Goal: Task Accomplishment & Management: Use online tool/utility

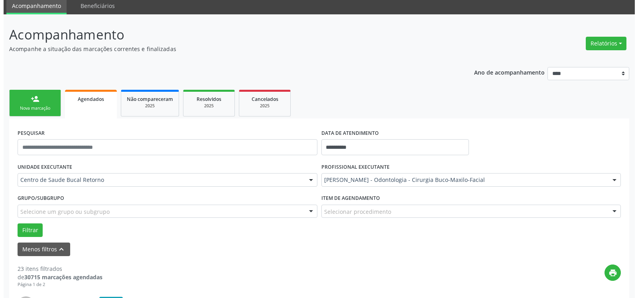
scroll to position [189, 0]
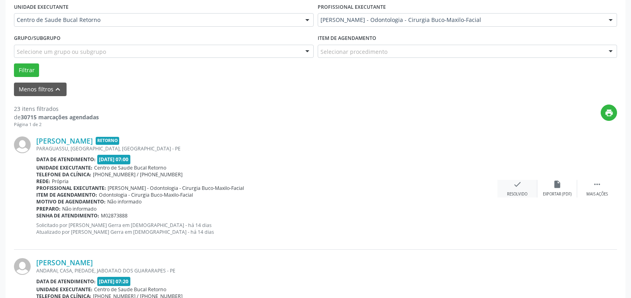
click at [516, 185] on icon "check" at bounding box center [517, 184] width 9 height 9
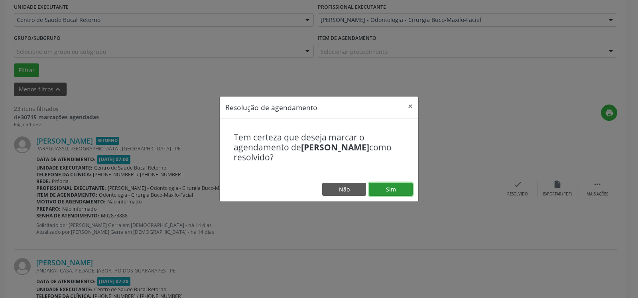
click at [396, 189] on button "Sim" at bounding box center [391, 190] width 44 height 14
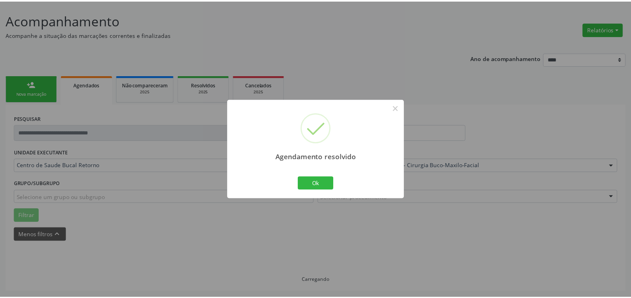
scroll to position [44, 0]
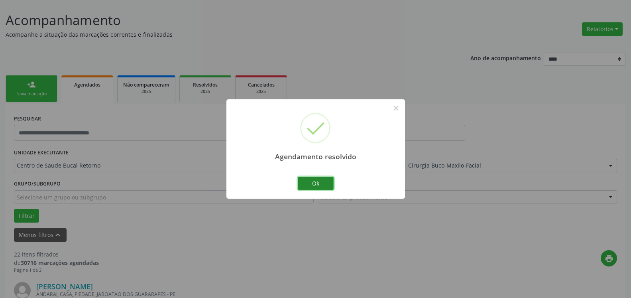
click at [315, 181] on button "Ok" at bounding box center [316, 184] width 36 height 14
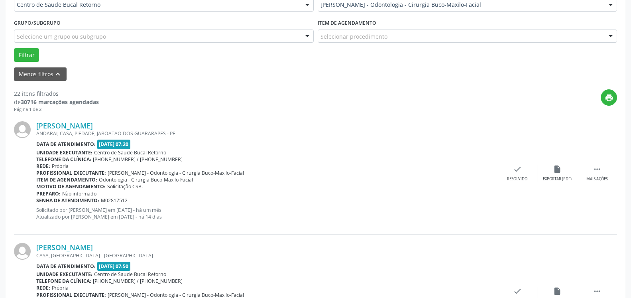
scroll to position [207, 0]
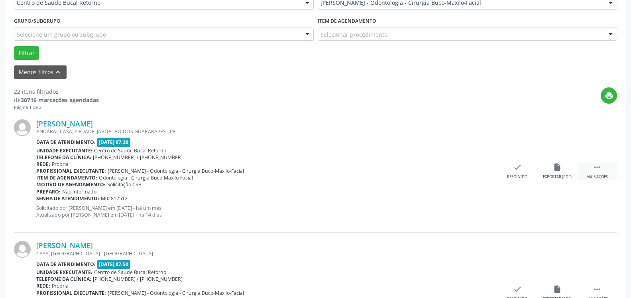
click at [598, 170] on icon "" at bounding box center [597, 167] width 9 height 9
click at [559, 169] on icon "alarm_off" at bounding box center [557, 167] width 9 height 9
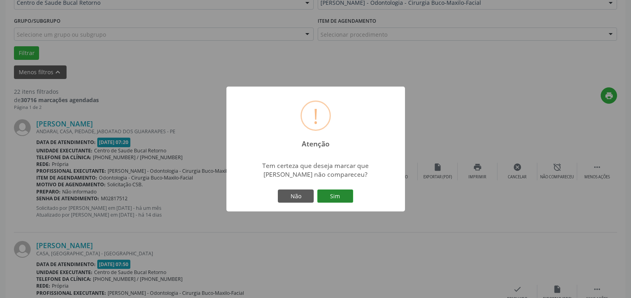
click at [332, 197] on button "Sim" at bounding box center [335, 196] width 36 height 14
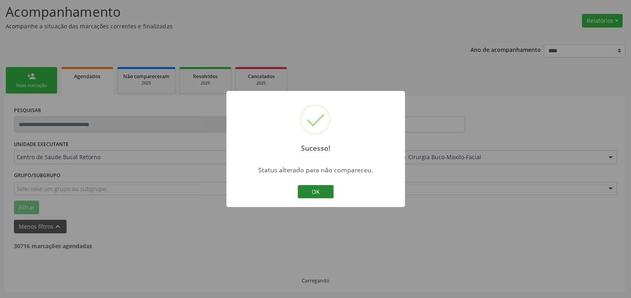
scroll to position [52, 0]
click at [327, 191] on button "OK" at bounding box center [316, 192] width 36 height 14
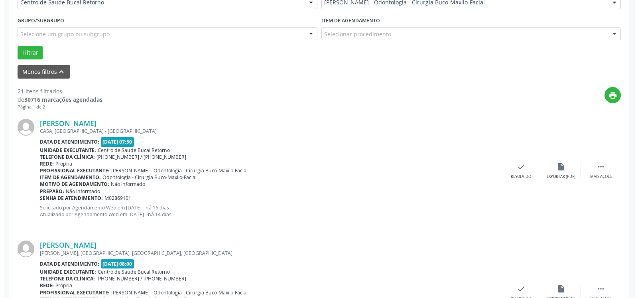
scroll to position [215, 0]
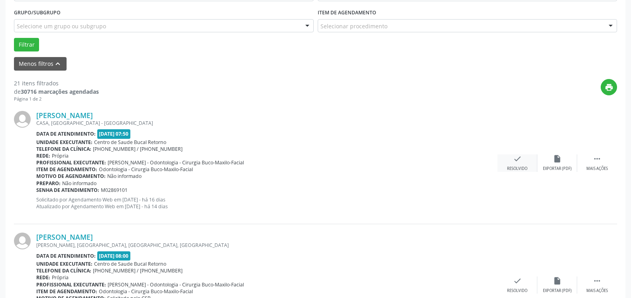
click at [521, 163] on icon "check" at bounding box center [517, 158] width 9 height 9
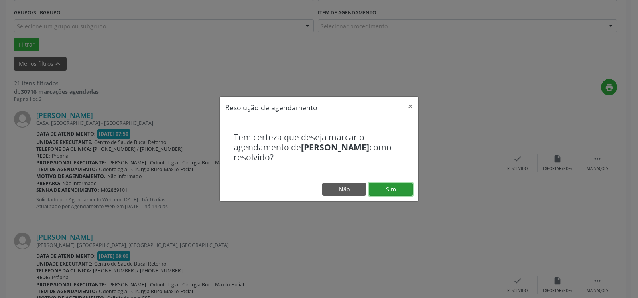
click at [396, 193] on button "Sim" at bounding box center [391, 190] width 44 height 14
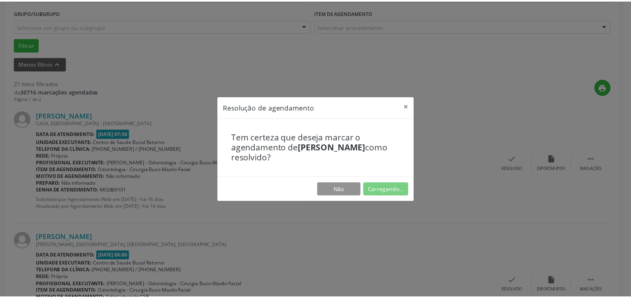
scroll to position [44, 0]
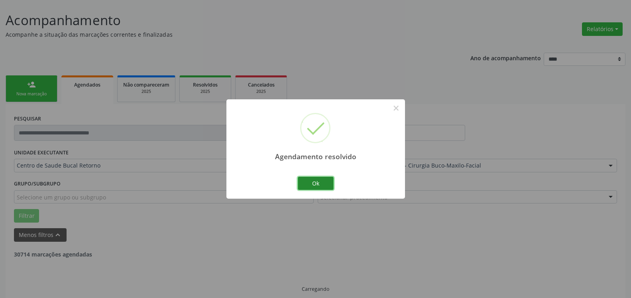
click at [316, 181] on button "Ok" at bounding box center [316, 184] width 36 height 14
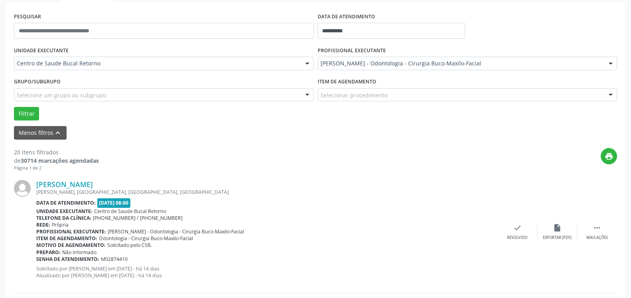
scroll to position [166, 0]
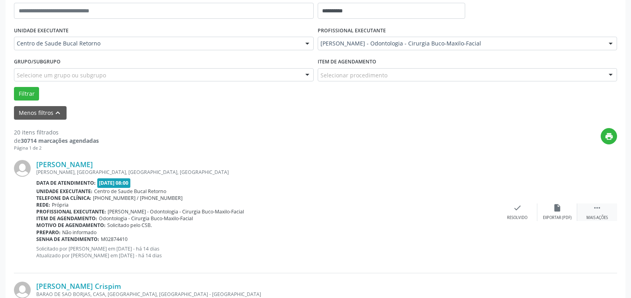
click at [600, 215] on div "Mais ações" at bounding box center [598, 218] width 22 height 6
click at [557, 205] on icon "alarm_off" at bounding box center [557, 207] width 9 height 9
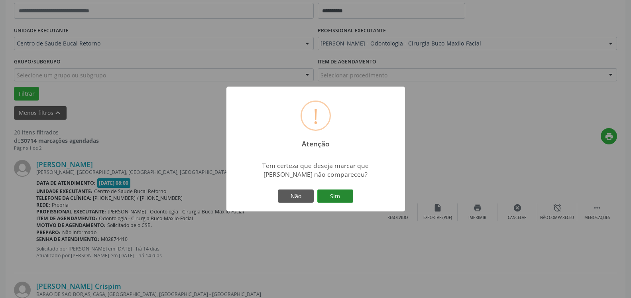
click at [338, 195] on button "Sim" at bounding box center [335, 196] width 36 height 14
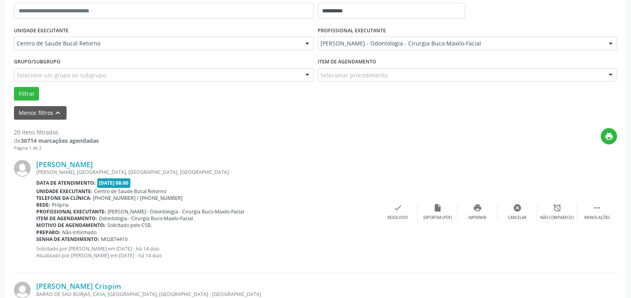
scroll to position [52, 0]
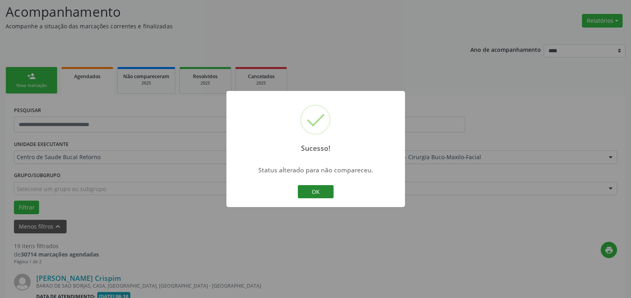
click at [314, 190] on button "OK" at bounding box center [316, 192] width 36 height 14
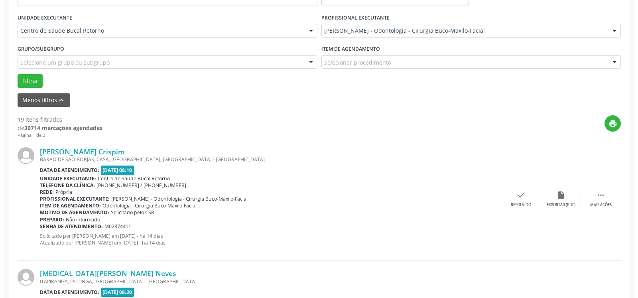
scroll to position [215, 0]
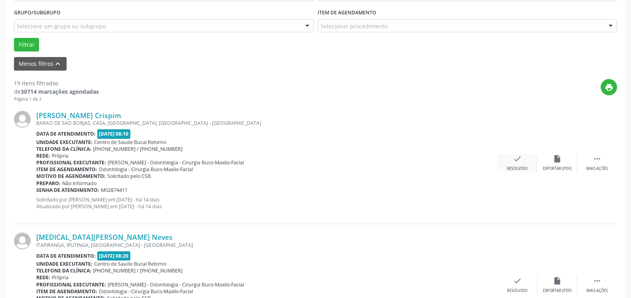
click at [517, 161] on icon "check" at bounding box center [517, 158] width 9 height 9
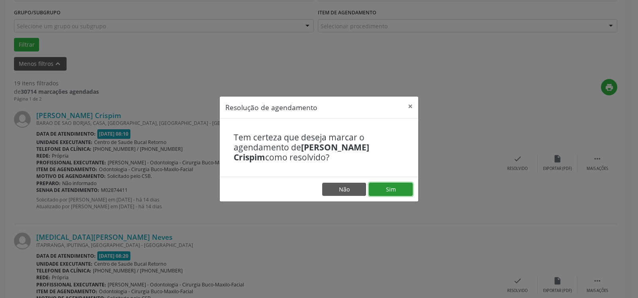
click at [391, 188] on button "Sim" at bounding box center [391, 190] width 44 height 14
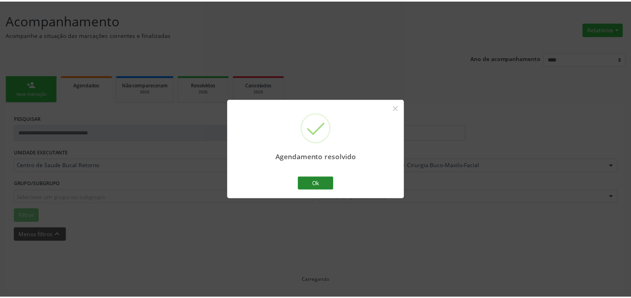
scroll to position [44, 0]
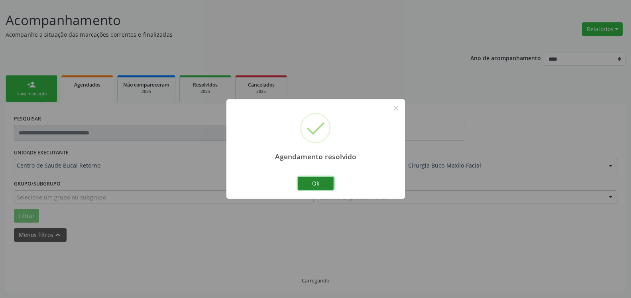
click at [313, 185] on button "Ok" at bounding box center [316, 184] width 36 height 14
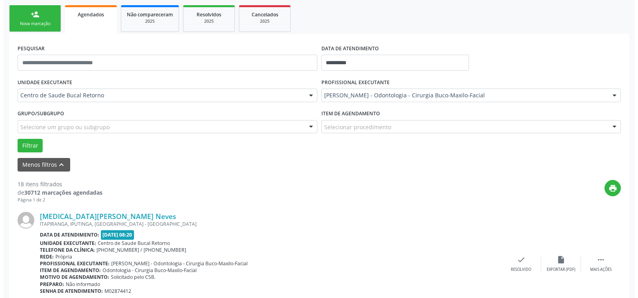
scroll to position [174, 0]
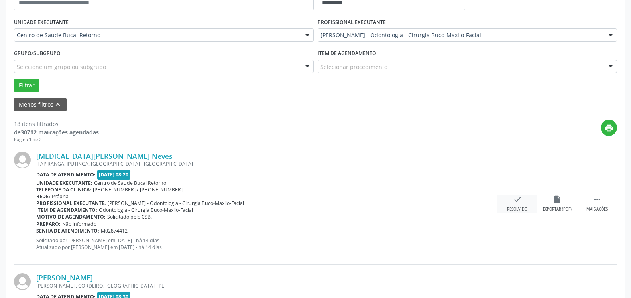
click at [516, 201] on icon "check" at bounding box center [517, 199] width 9 height 9
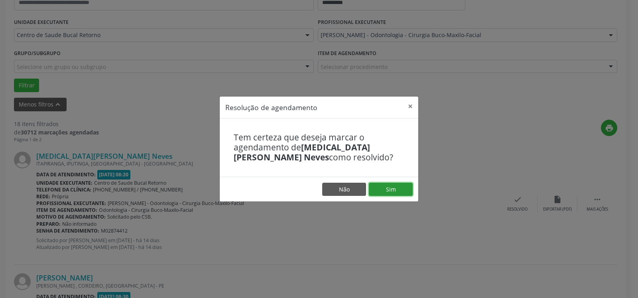
click at [402, 184] on button "Sim" at bounding box center [391, 190] width 44 height 14
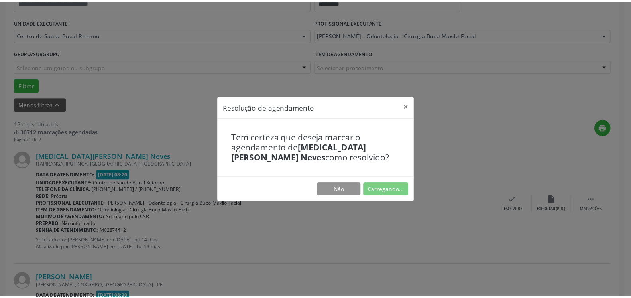
scroll to position [44, 0]
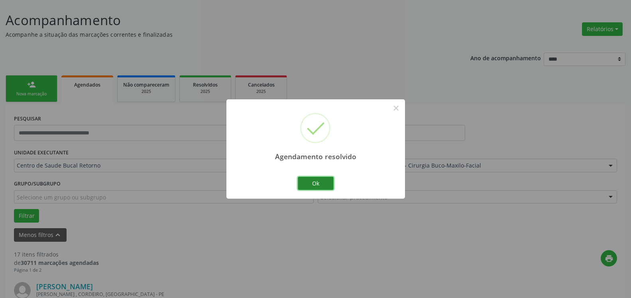
click at [307, 182] on button "Ok" at bounding box center [316, 184] width 36 height 14
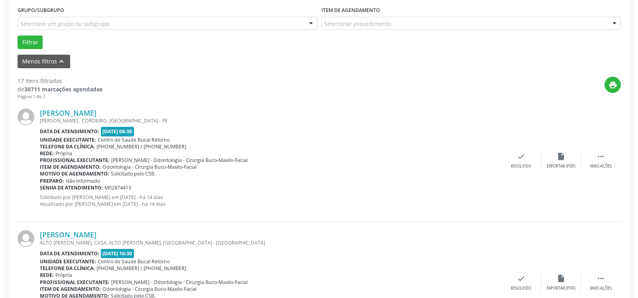
scroll to position [247, 0]
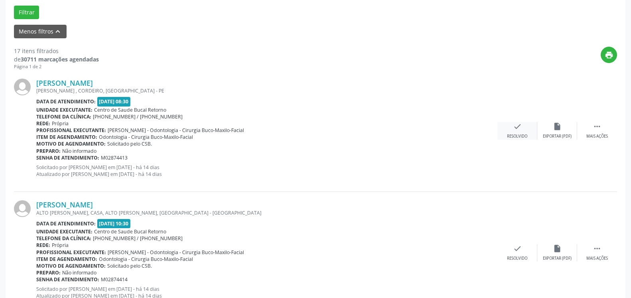
click at [515, 128] on icon "check" at bounding box center [517, 126] width 9 height 9
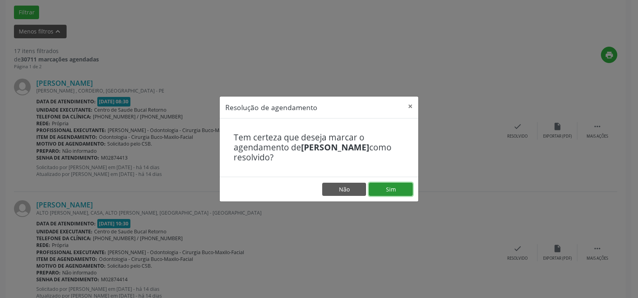
click at [392, 192] on button "Sim" at bounding box center [391, 190] width 44 height 14
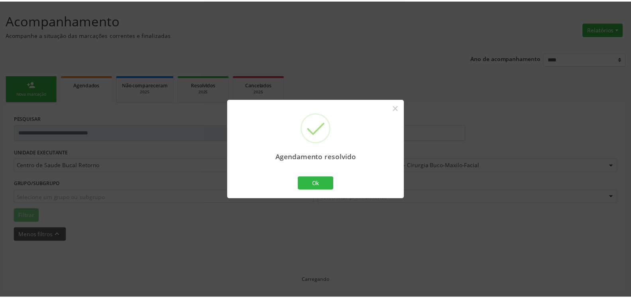
scroll to position [44, 0]
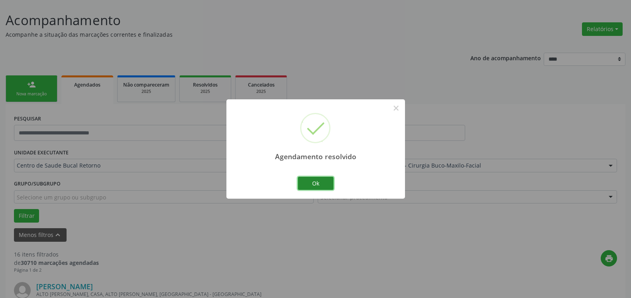
click at [318, 182] on button "Ok" at bounding box center [316, 184] width 36 height 14
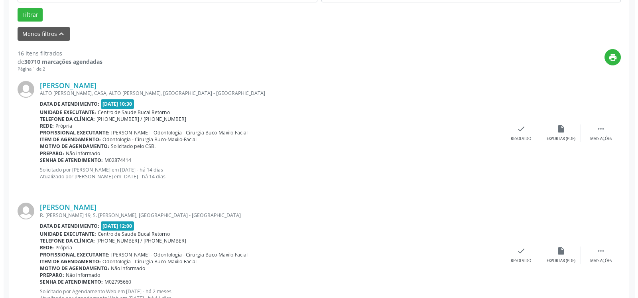
scroll to position [247, 0]
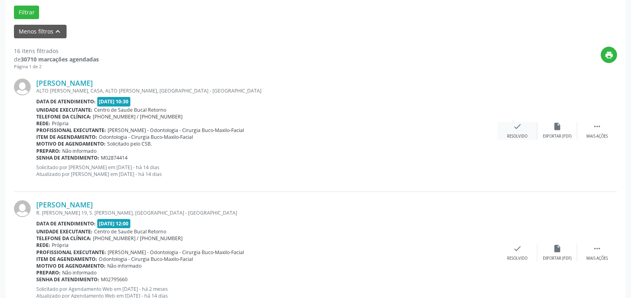
click at [521, 131] on icon "check" at bounding box center [517, 126] width 9 height 9
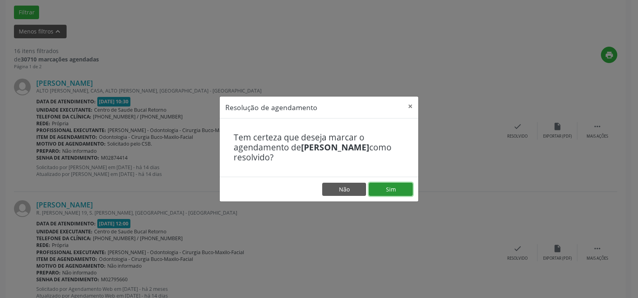
click at [400, 187] on button "Sim" at bounding box center [391, 190] width 44 height 14
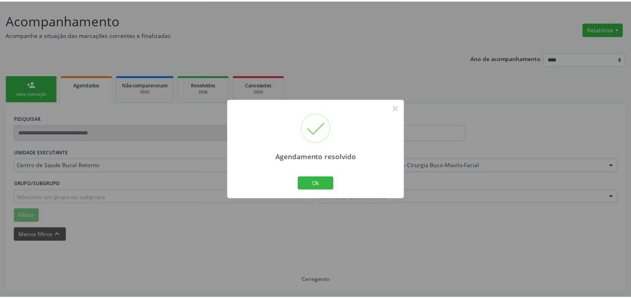
scroll to position [44, 0]
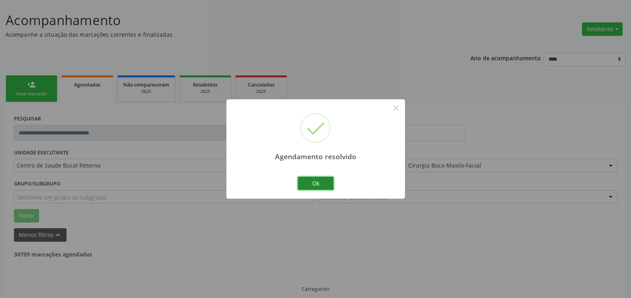
click at [318, 178] on button "Ok" at bounding box center [316, 184] width 36 height 14
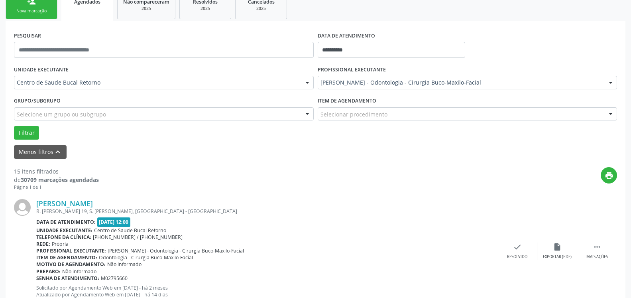
scroll to position [166, 0]
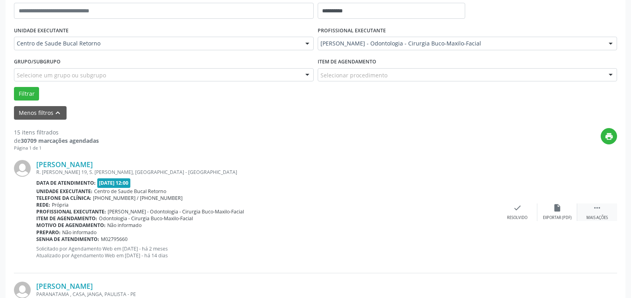
click at [593, 206] on div " Mais ações" at bounding box center [597, 211] width 40 height 17
click at [566, 207] on div "alarm_off Não compareceu" at bounding box center [557, 211] width 40 height 17
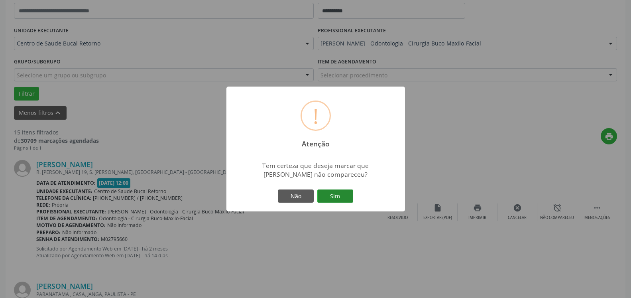
click at [345, 195] on button "Sim" at bounding box center [335, 196] width 36 height 14
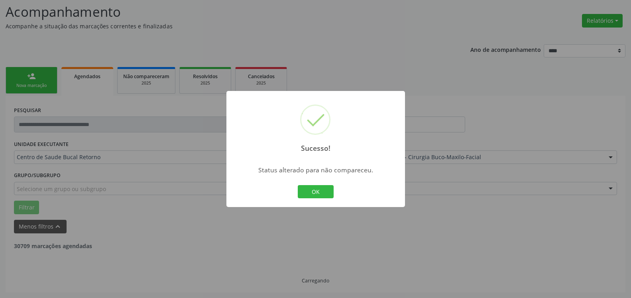
scroll to position [52, 0]
click at [333, 189] on button "OK" at bounding box center [316, 192] width 36 height 14
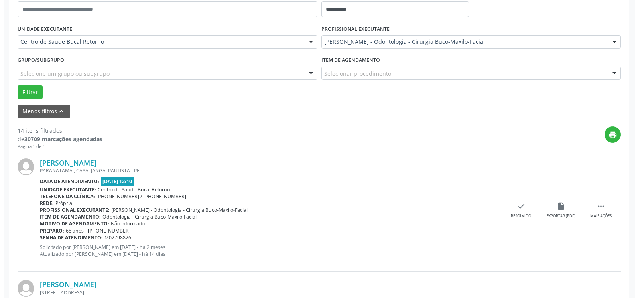
scroll to position [174, 0]
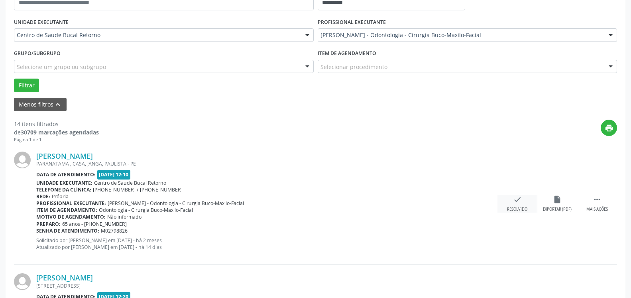
click at [514, 208] on div "Resolvido" at bounding box center [517, 210] width 20 height 6
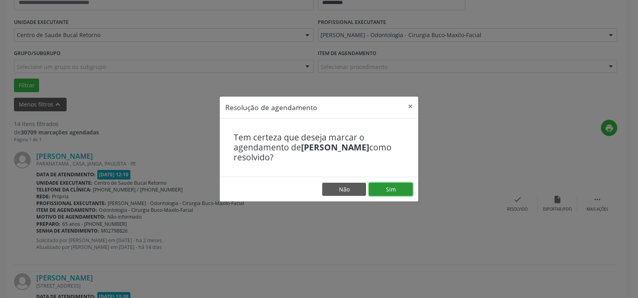
click at [399, 192] on button "Sim" at bounding box center [391, 190] width 44 height 14
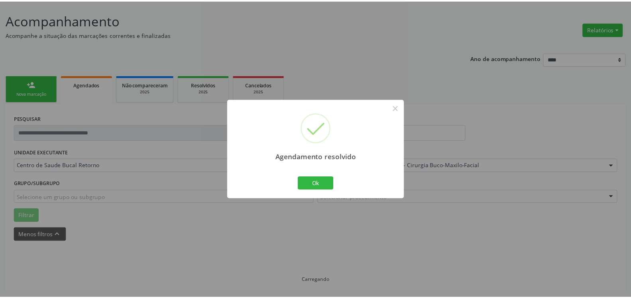
scroll to position [44, 0]
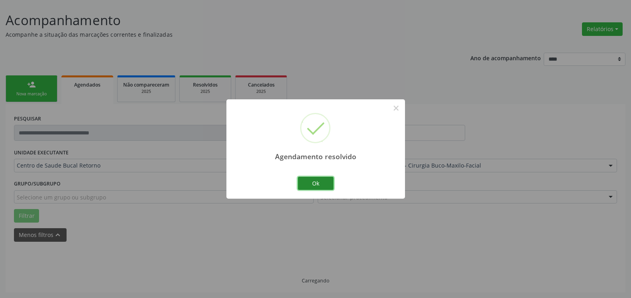
click at [325, 184] on button "Ok" at bounding box center [316, 184] width 36 height 14
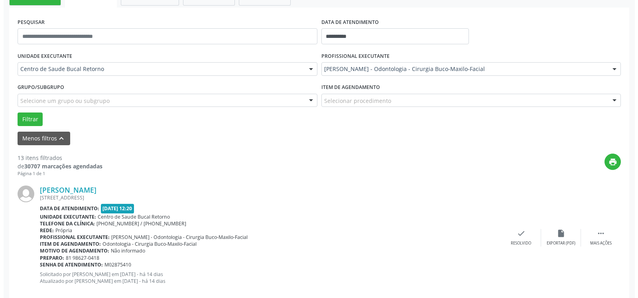
scroll to position [256, 0]
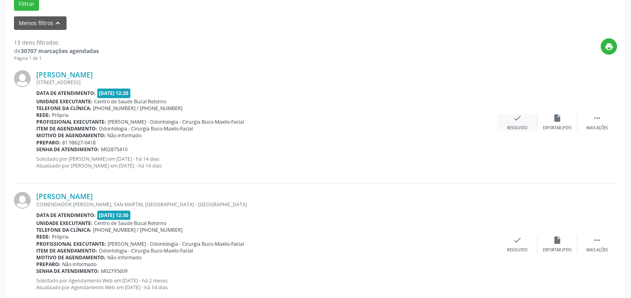
click at [516, 120] on icon "check" at bounding box center [517, 118] width 9 height 9
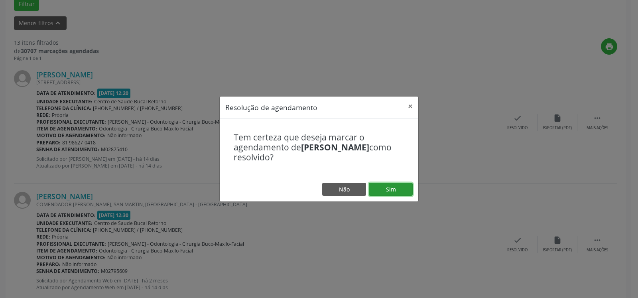
click at [406, 187] on button "Sim" at bounding box center [391, 190] width 44 height 14
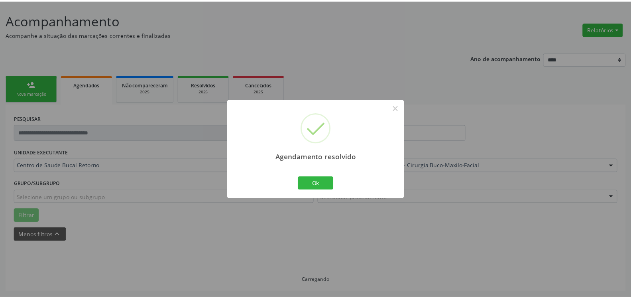
scroll to position [44, 0]
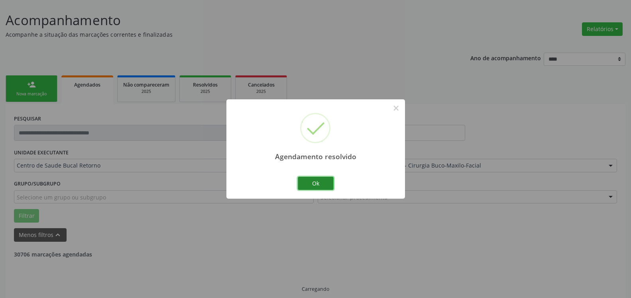
click at [313, 186] on button "Ok" at bounding box center [316, 184] width 36 height 14
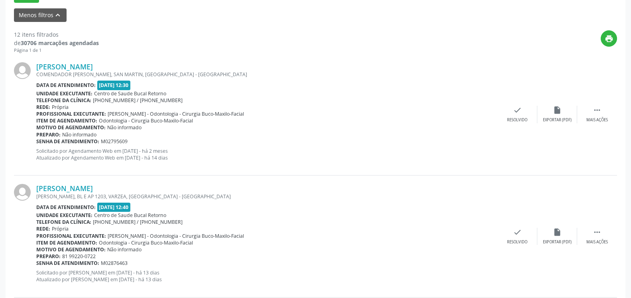
scroll to position [288, 0]
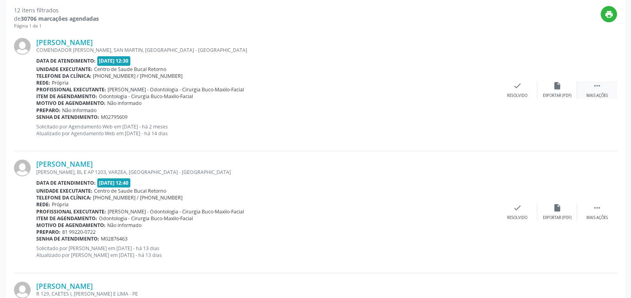
click at [602, 86] on div " Mais ações" at bounding box center [597, 89] width 40 height 17
click at [545, 90] on div "alarm_off Não compareceu" at bounding box center [557, 89] width 40 height 17
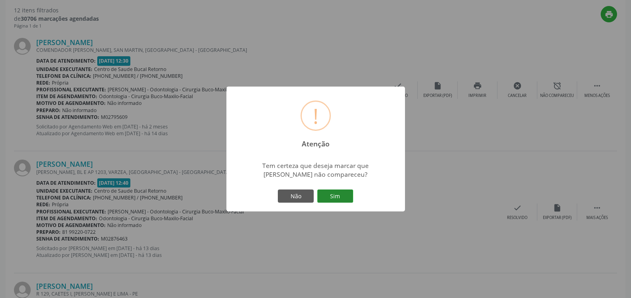
click at [333, 197] on button "Sim" at bounding box center [335, 196] width 36 height 14
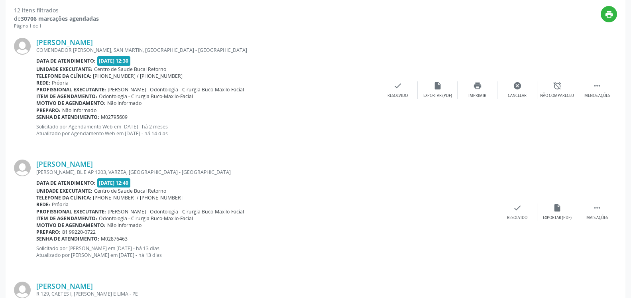
scroll to position [52, 0]
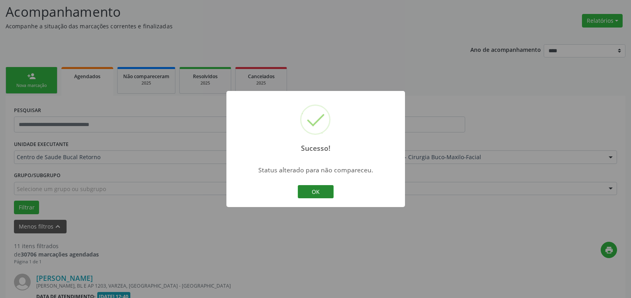
click at [326, 196] on button "OK" at bounding box center [316, 192] width 36 height 14
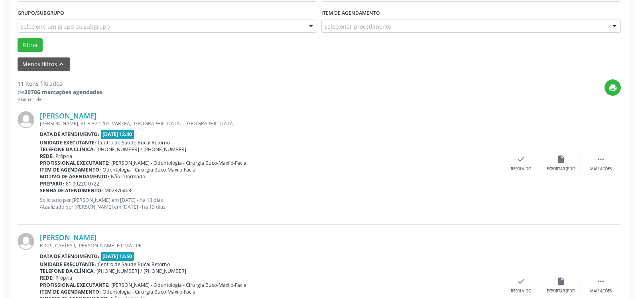
scroll to position [215, 0]
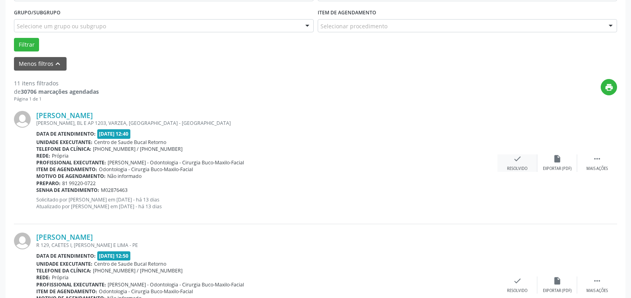
click at [514, 156] on icon "check" at bounding box center [517, 158] width 9 height 9
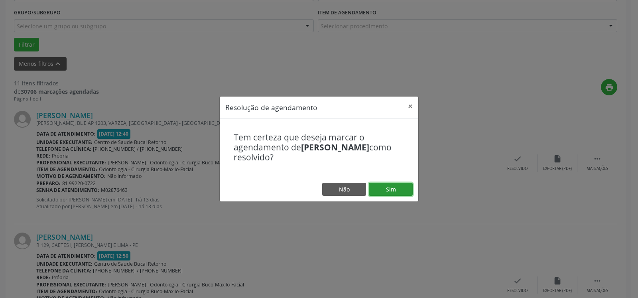
drag, startPoint x: 396, startPoint y: 184, endPoint x: 386, endPoint y: 191, distance: 11.8
click at [395, 184] on button "Sim" at bounding box center [391, 190] width 44 height 14
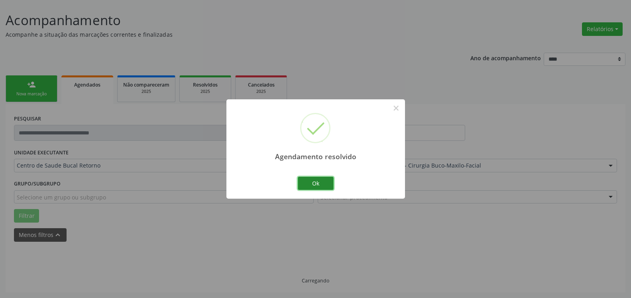
click at [325, 183] on button "Ok" at bounding box center [316, 184] width 36 height 14
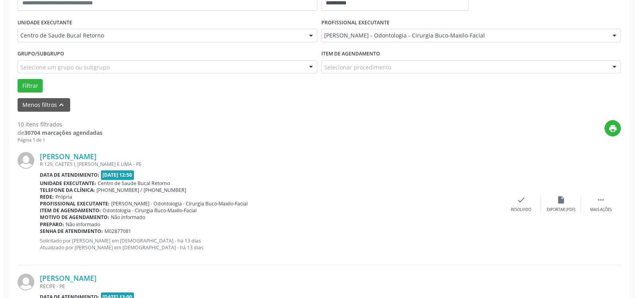
scroll to position [174, 0]
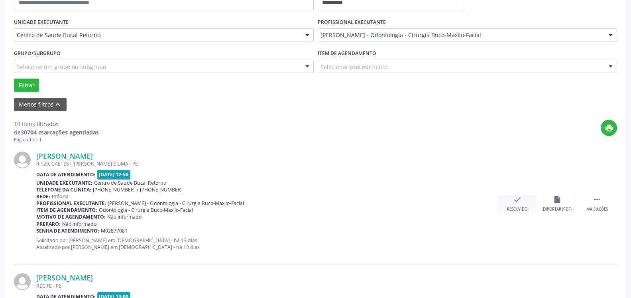
click at [524, 203] on div "check Resolvido" at bounding box center [518, 203] width 40 height 17
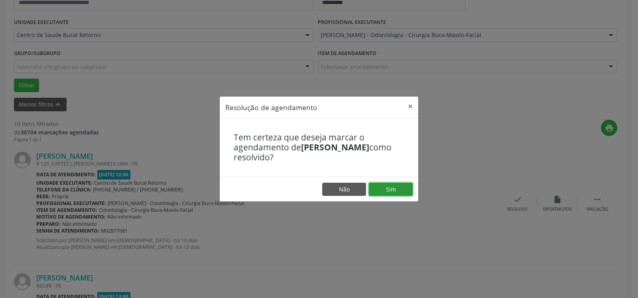
click at [392, 190] on button "Sim" at bounding box center [391, 190] width 44 height 14
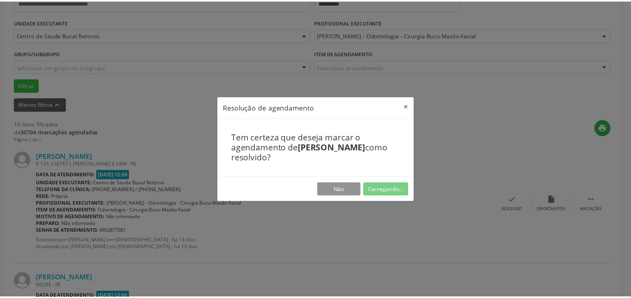
scroll to position [44, 0]
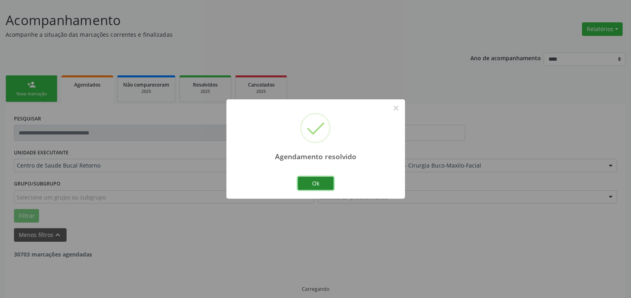
click at [326, 183] on button "Ok" at bounding box center [316, 184] width 36 height 14
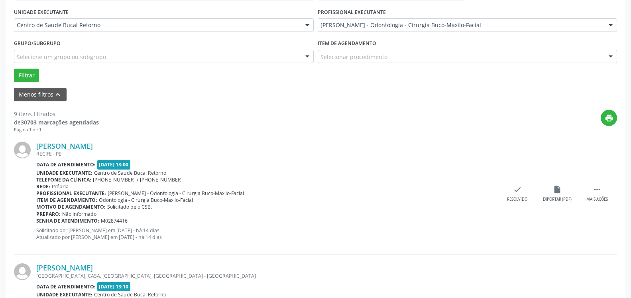
scroll to position [207, 0]
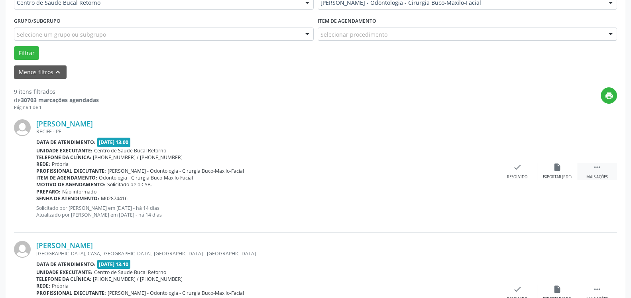
click at [599, 170] on icon "" at bounding box center [597, 167] width 9 height 9
click at [561, 169] on icon "alarm_off" at bounding box center [557, 167] width 9 height 9
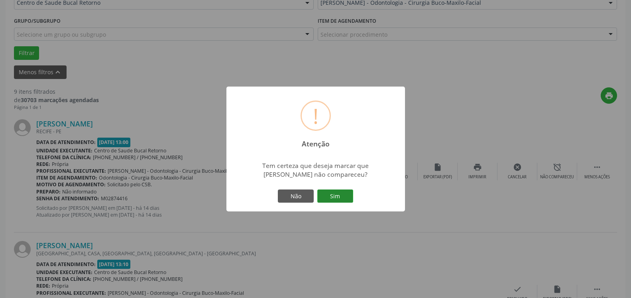
click at [335, 193] on button "Sim" at bounding box center [335, 196] width 36 height 14
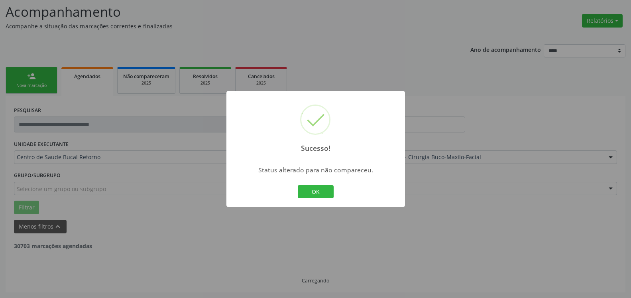
scroll to position [52, 0]
click at [310, 193] on button "OK" at bounding box center [316, 192] width 36 height 14
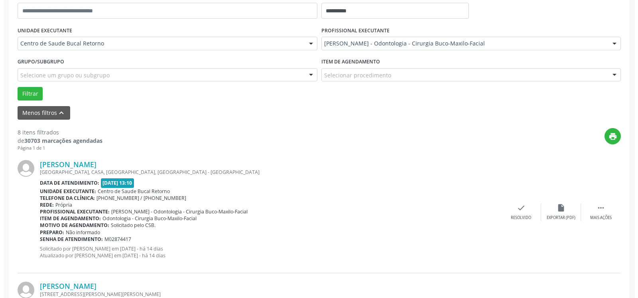
scroll to position [174, 0]
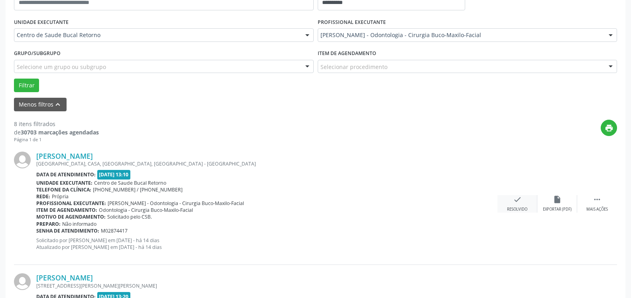
click at [521, 203] on icon "check" at bounding box center [517, 199] width 9 height 9
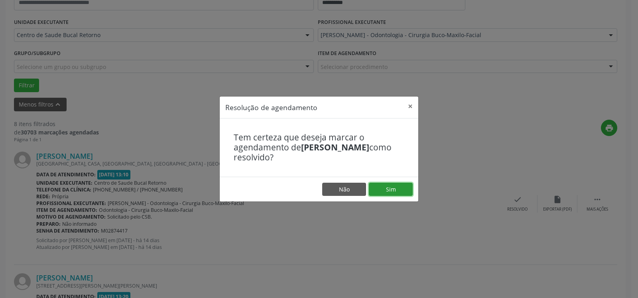
click at [383, 186] on button "Sim" at bounding box center [391, 190] width 44 height 14
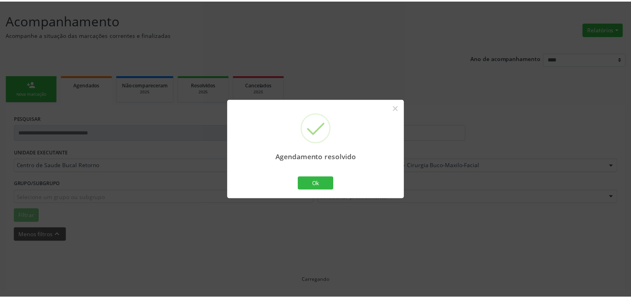
scroll to position [44, 0]
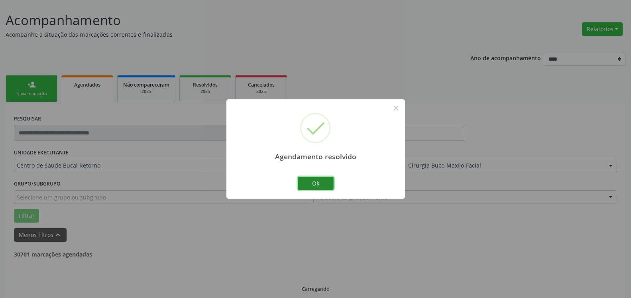
click at [321, 181] on button "Ok" at bounding box center [316, 184] width 36 height 14
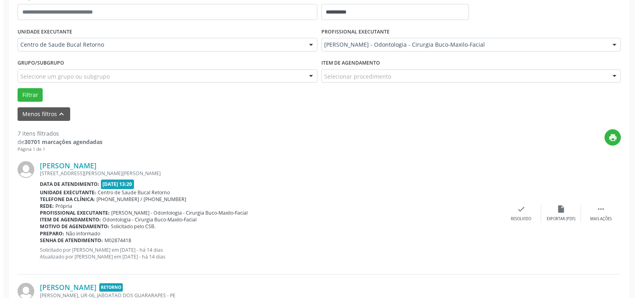
scroll to position [166, 0]
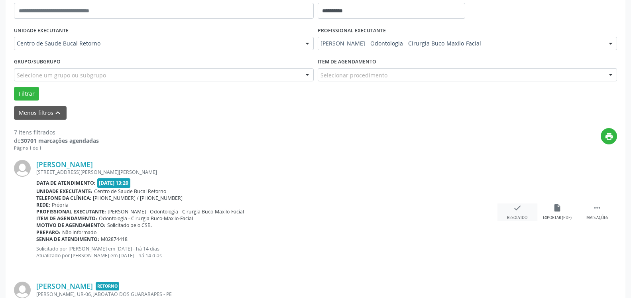
click at [512, 215] on div "check Resolvido" at bounding box center [518, 211] width 40 height 17
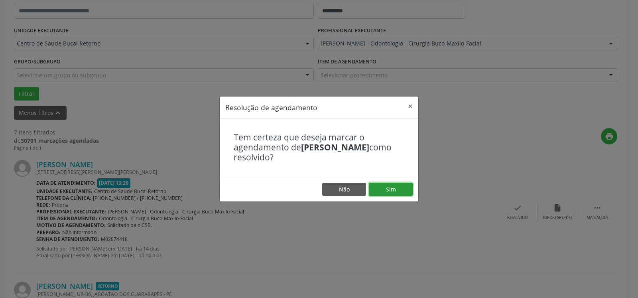
click at [382, 188] on button "Sim" at bounding box center [391, 190] width 44 height 14
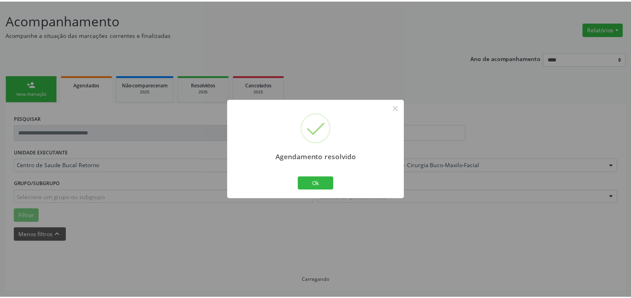
scroll to position [44, 0]
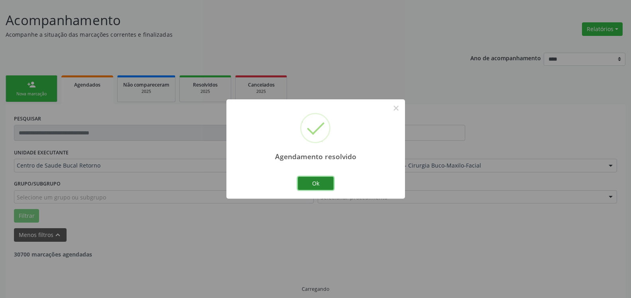
click at [305, 186] on button "Ok" at bounding box center [316, 184] width 36 height 14
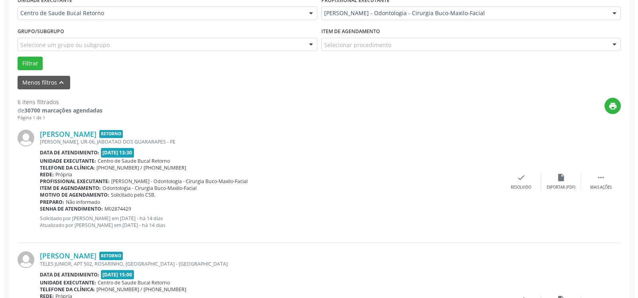
scroll to position [207, 0]
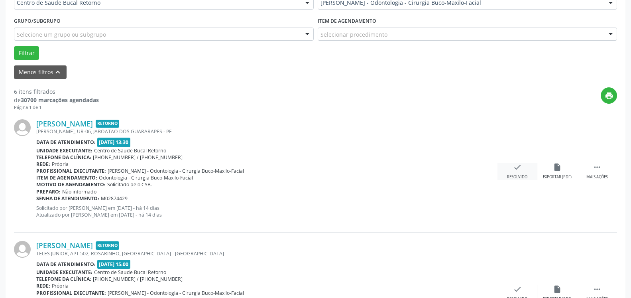
click at [518, 171] on icon "check" at bounding box center [517, 167] width 9 height 9
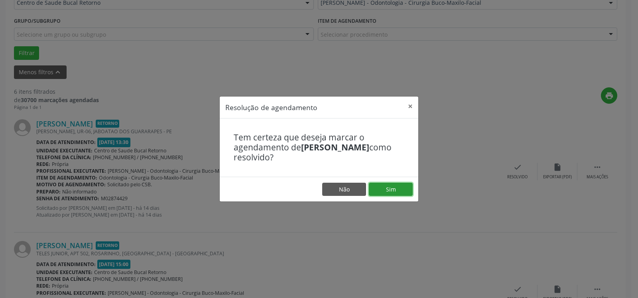
click at [403, 190] on button "Sim" at bounding box center [391, 190] width 44 height 14
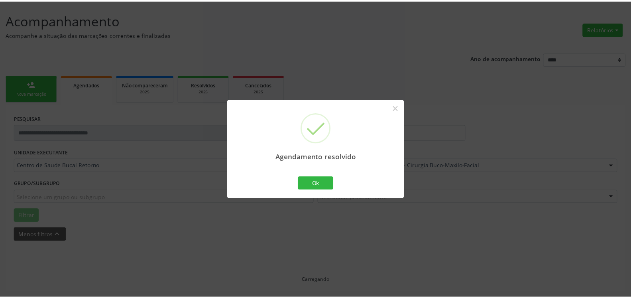
scroll to position [44, 0]
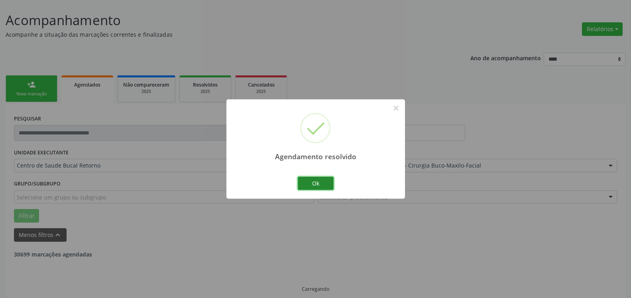
click at [325, 187] on button "Ok" at bounding box center [316, 184] width 36 height 14
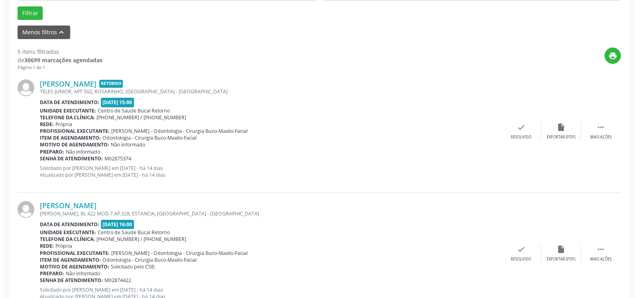
scroll to position [247, 0]
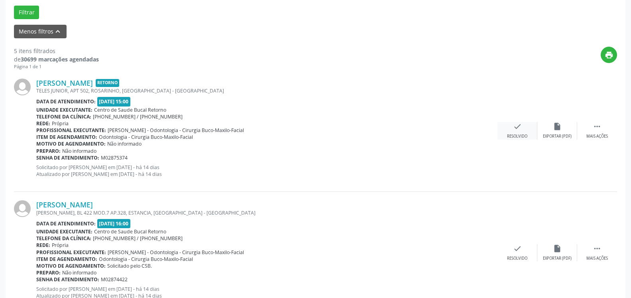
click at [517, 128] on icon "check" at bounding box center [517, 126] width 9 height 9
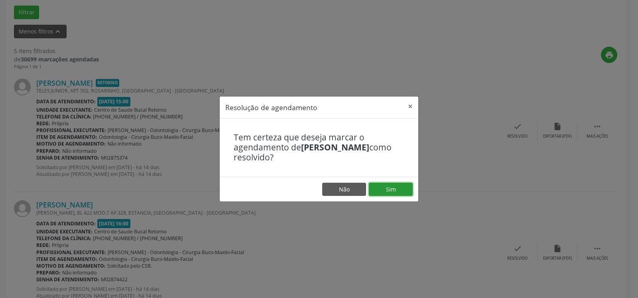
click at [402, 189] on button "Sim" at bounding box center [391, 190] width 44 height 14
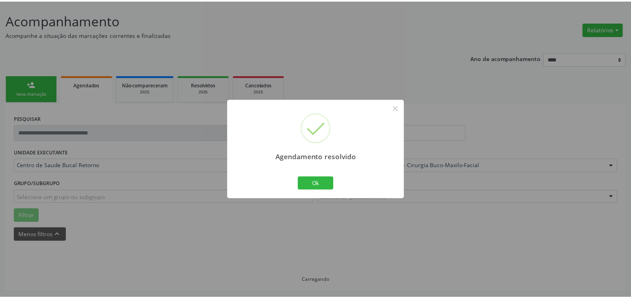
scroll to position [44, 0]
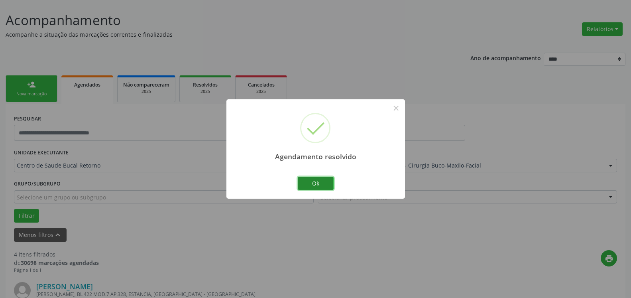
click at [314, 183] on button "Ok" at bounding box center [316, 184] width 36 height 14
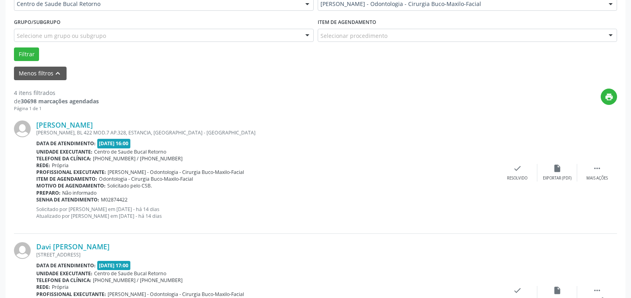
scroll to position [207, 0]
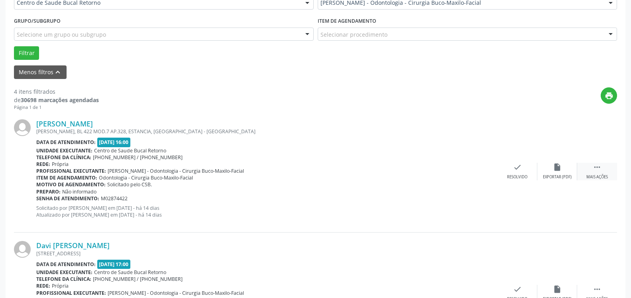
click at [600, 167] on icon "" at bounding box center [597, 167] width 9 height 9
click at [550, 172] on div "alarm_off Não compareceu" at bounding box center [557, 171] width 40 height 17
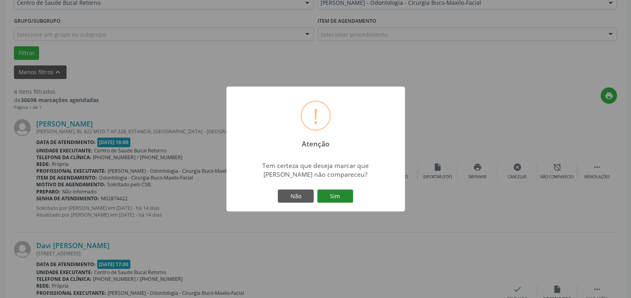
click at [339, 193] on button "Sim" at bounding box center [335, 196] width 36 height 14
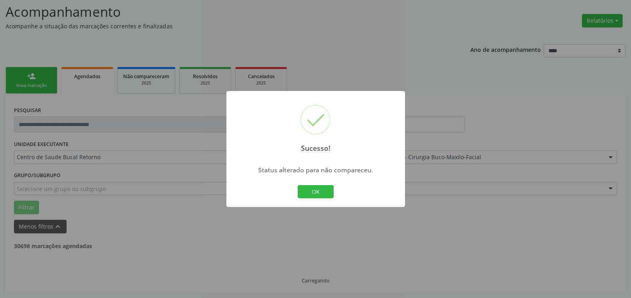
scroll to position [52, 0]
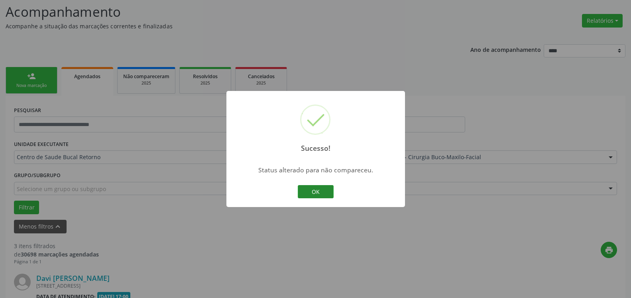
click at [323, 188] on button "OK" at bounding box center [316, 192] width 36 height 14
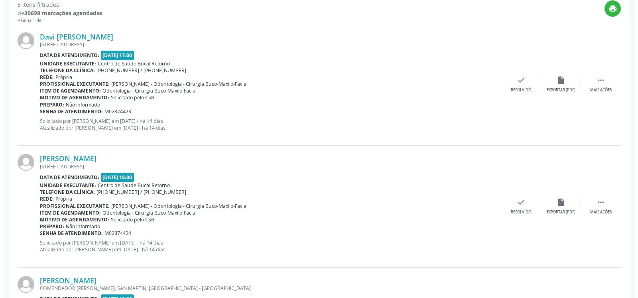
scroll to position [296, 0]
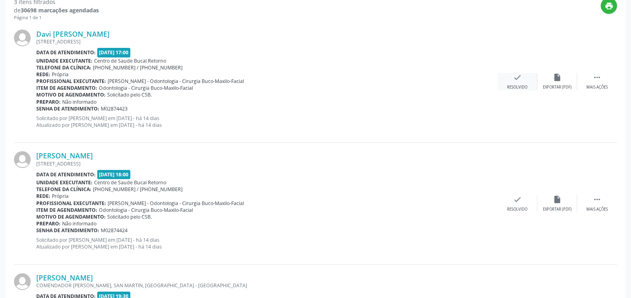
click at [513, 79] on icon "check" at bounding box center [517, 77] width 9 height 9
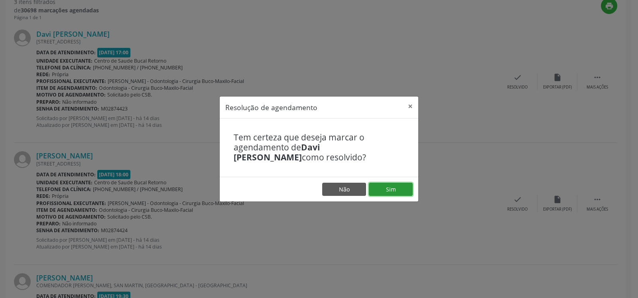
click at [378, 184] on button "Sim" at bounding box center [391, 190] width 44 height 14
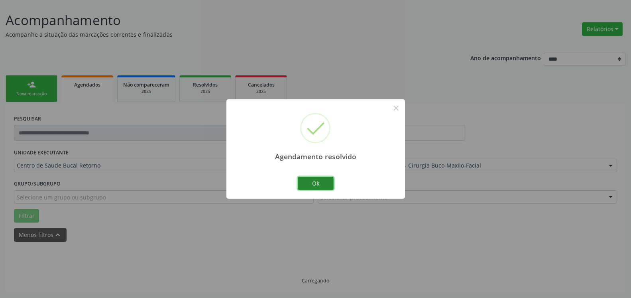
click at [319, 183] on button "Ok" at bounding box center [316, 184] width 36 height 14
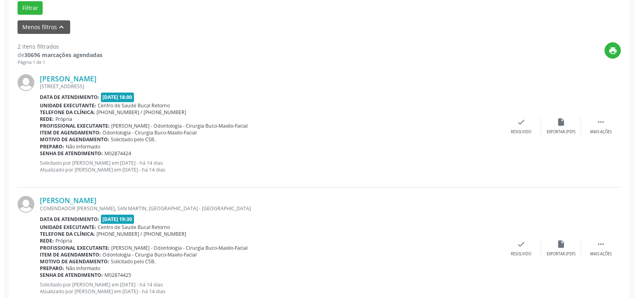
scroll to position [256, 0]
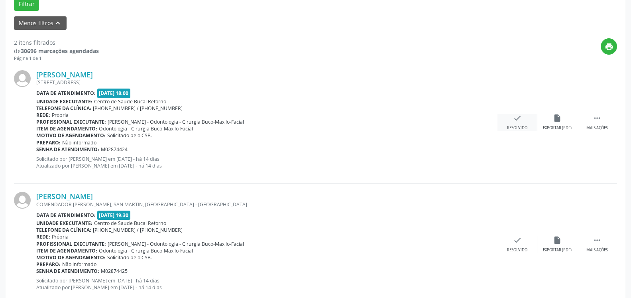
click at [512, 125] on div "check Resolvido" at bounding box center [518, 122] width 40 height 17
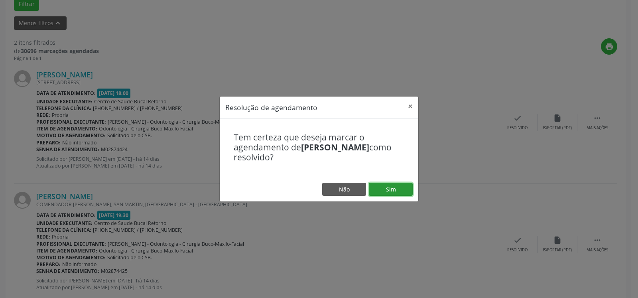
click at [396, 188] on button "Sim" at bounding box center [391, 190] width 44 height 14
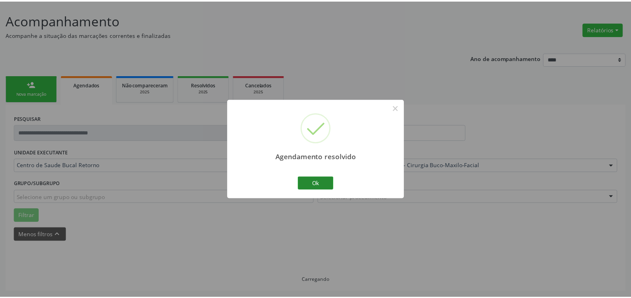
scroll to position [44, 0]
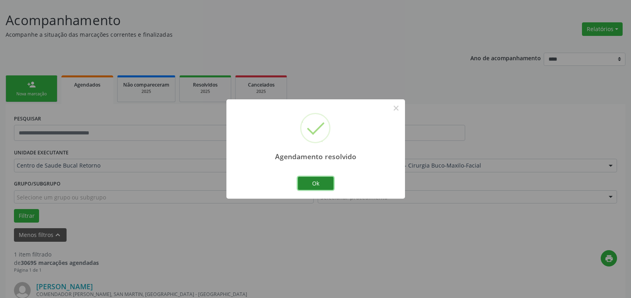
click at [315, 184] on button "Ok" at bounding box center [316, 184] width 36 height 14
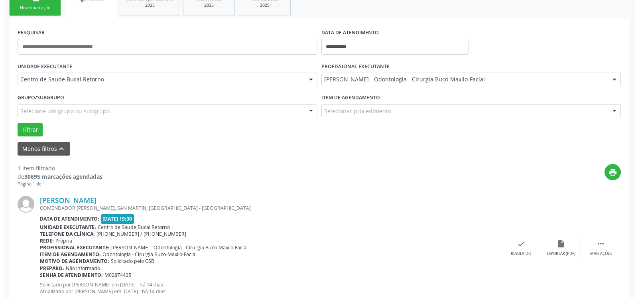
scroll to position [155, 0]
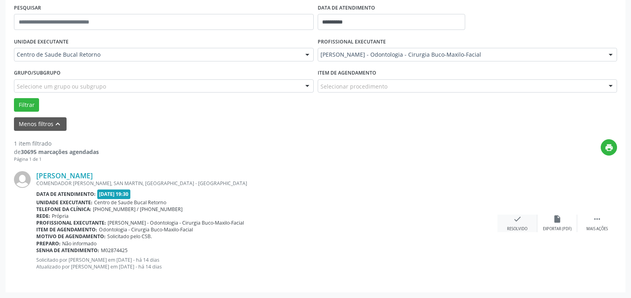
click at [516, 218] on icon "check" at bounding box center [517, 219] width 9 height 9
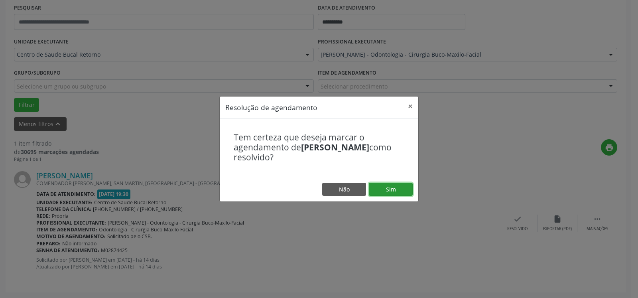
click at [403, 188] on button "Sim" at bounding box center [391, 190] width 44 height 14
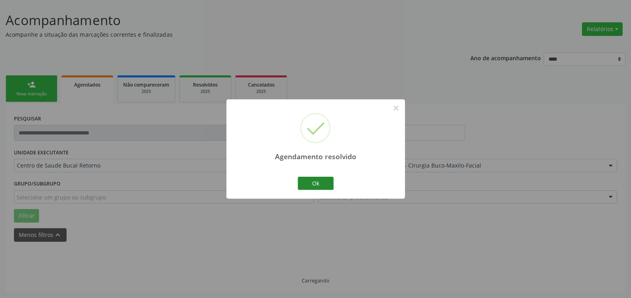
scroll to position [27, 0]
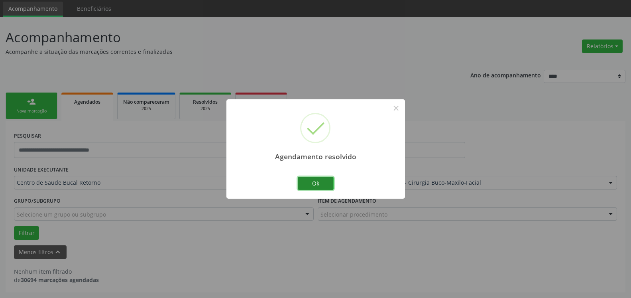
click at [327, 184] on button "Ok" at bounding box center [316, 184] width 36 height 14
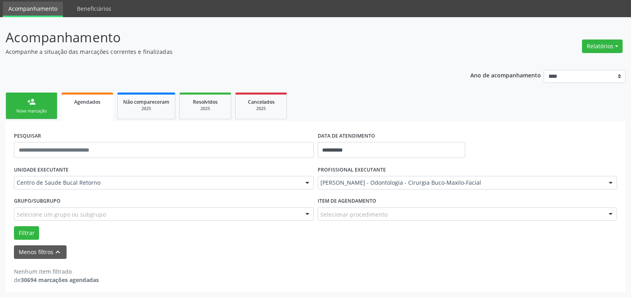
click at [337, 178] on div "[PERSON_NAME] - Odontologia - Cirurgia Buco-Maxilo-Facial" at bounding box center [468, 183] width 300 height 14
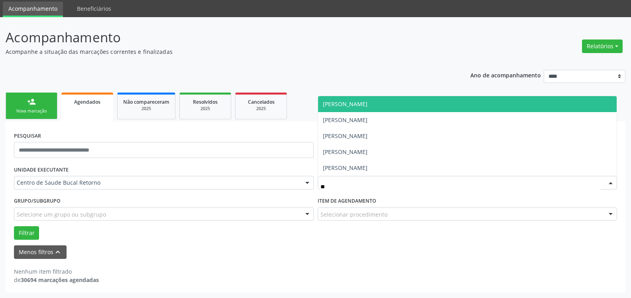
click at [355, 106] on span "[PERSON_NAME]" at bounding box center [345, 104] width 45 height 8
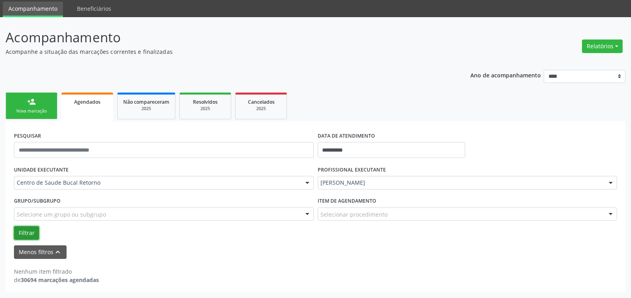
click at [20, 230] on button "Filtrar" at bounding box center [26, 233] width 25 height 14
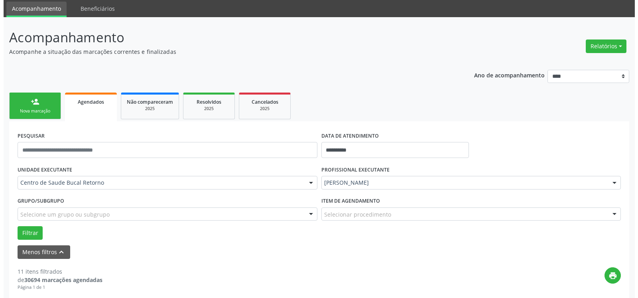
scroll to position [230, 0]
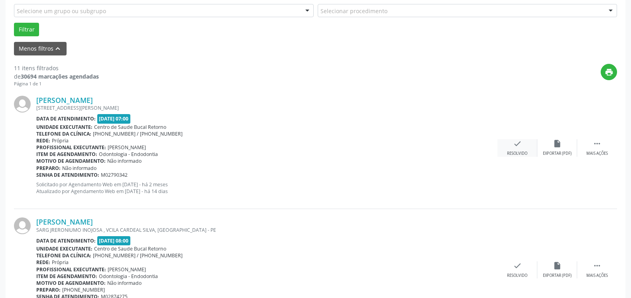
click at [522, 142] on icon "check" at bounding box center [517, 143] width 9 height 9
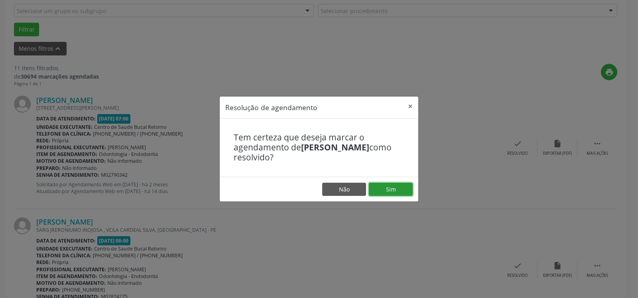
click at [406, 187] on button "Sim" at bounding box center [391, 190] width 44 height 14
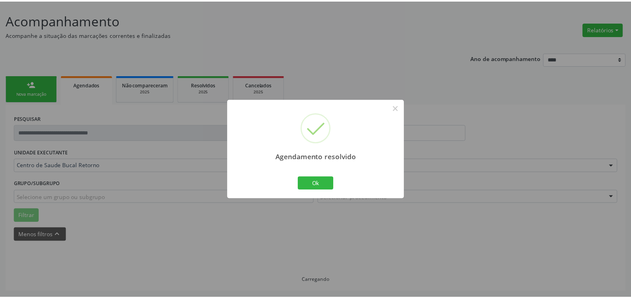
scroll to position [44, 0]
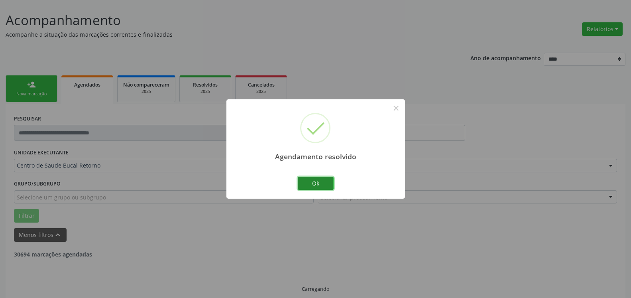
click at [321, 183] on button "Ok" at bounding box center [316, 184] width 36 height 14
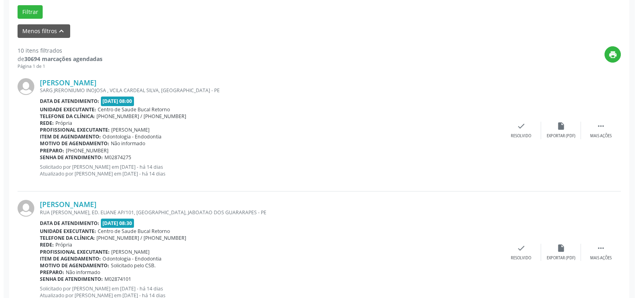
scroll to position [288, 0]
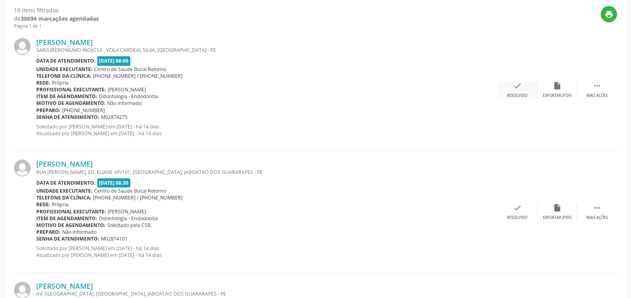
click at [520, 89] on icon "check" at bounding box center [517, 85] width 9 height 9
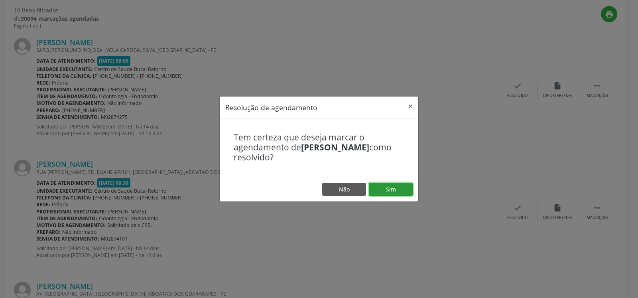
click at [392, 192] on button "Sim" at bounding box center [391, 190] width 44 height 14
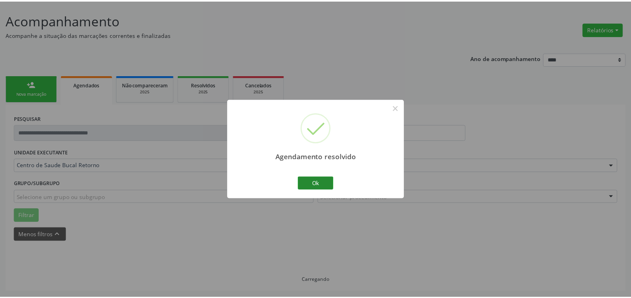
scroll to position [44, 0]
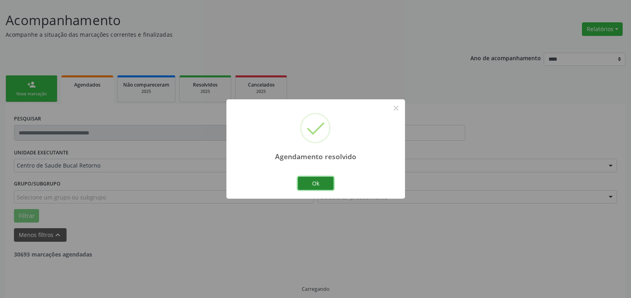
click at [324, 183] on button "Ok" at bounding box center [316, 184] width 36 height 14
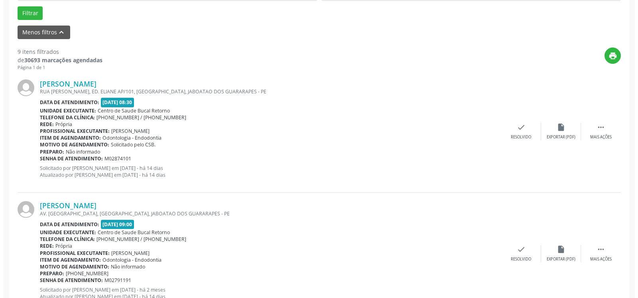
scroll to position [247, 0]
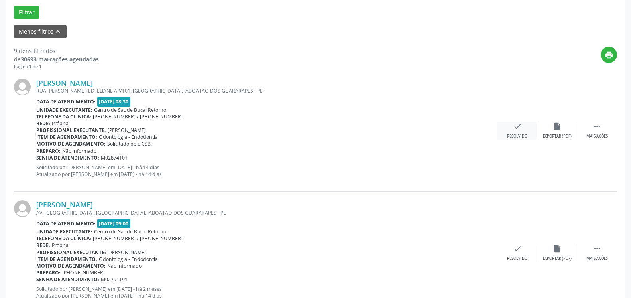
click at [519, 129] on icon "check" at bounding box center [517, 126] width 9 height 9
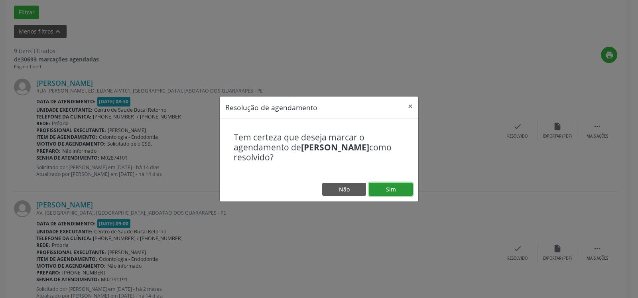
click at [397, 192] on button "Sim" at bounding box center [391, 190] width 44 height 14
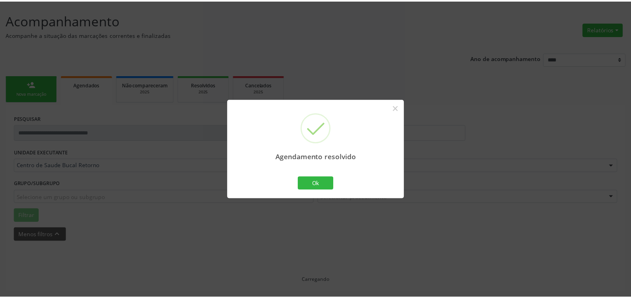
scroll to position [44, 0]
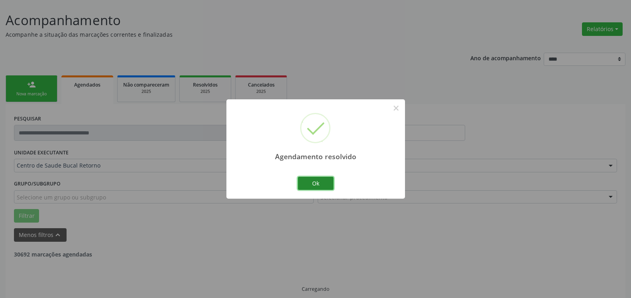
click at [317, 184] on button "Ok" at bounding box center [316, 184] width 36 height 14
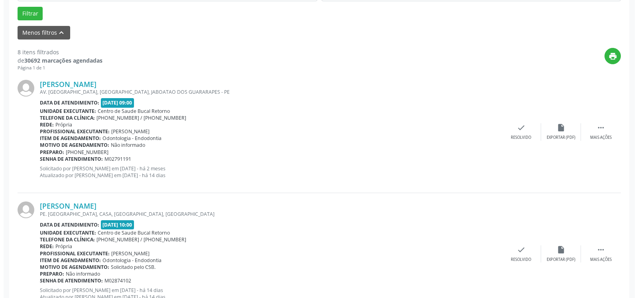
scroll to position [247, 0]
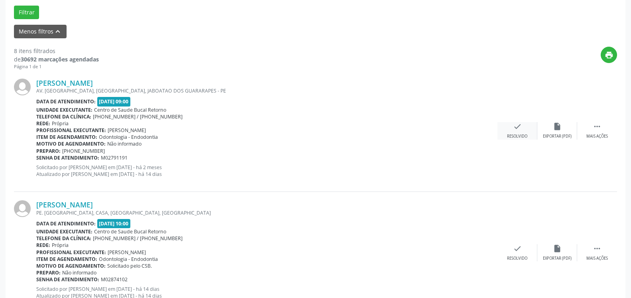
click at [522, 129] on icon "check" at bounding box center [517, 126] width 9 height 9
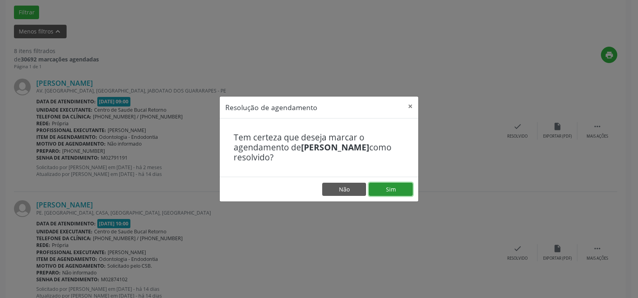
click at [380, 191] on button "Sim" at bounding box center [391, 190] width 44 height 14
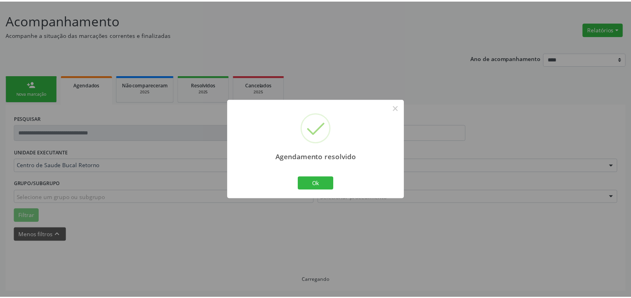
scroll to position [44, 0]
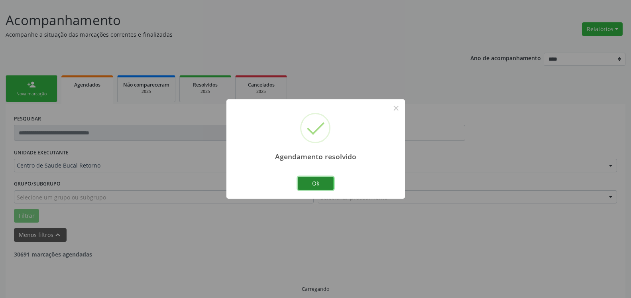
click at [323, 183] on button "Ok" at bounding box center [316, 184] width 36 height 14
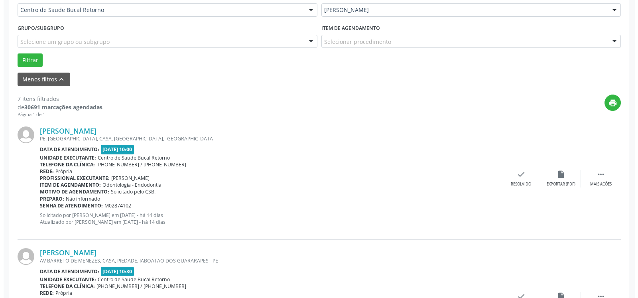
scroll to position [215, 0]
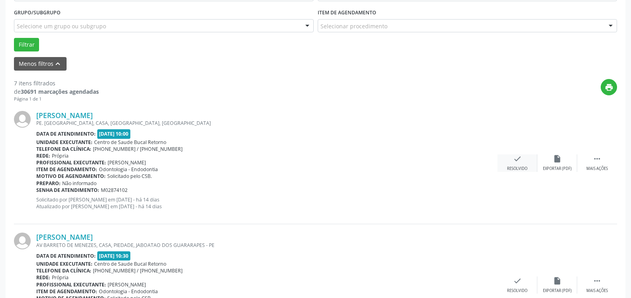
click at [524, 159] on div "check Resolvido" at bounding box center [518, 162] width 40 height 17
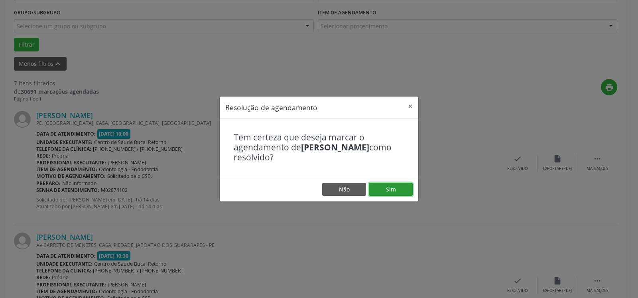
click at [396, 193] on button "Sim" at bounding box center [391, 190] width 44 height 14
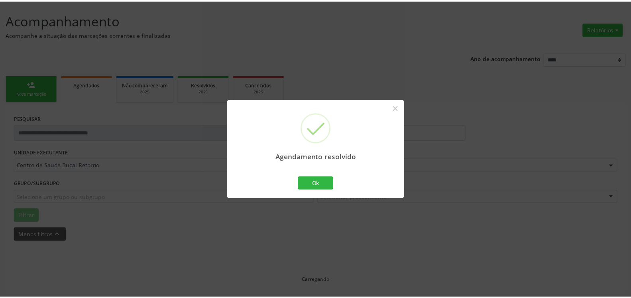
scroll to position [44, 0]
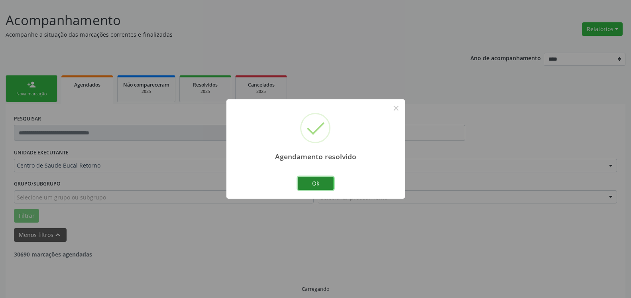
click at [325, 183] on button "Ok" at bounding box center [316, 184] width 36 height 14
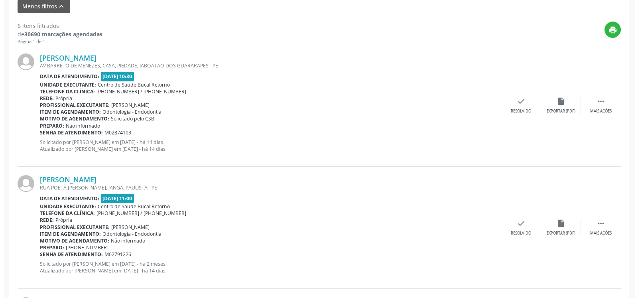
scroll to position [288, 0]
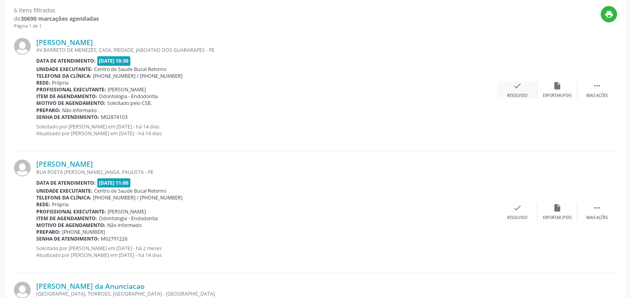
click at [516, 87] on icon "check" at bounding box center [517, 85] width 9 height 9
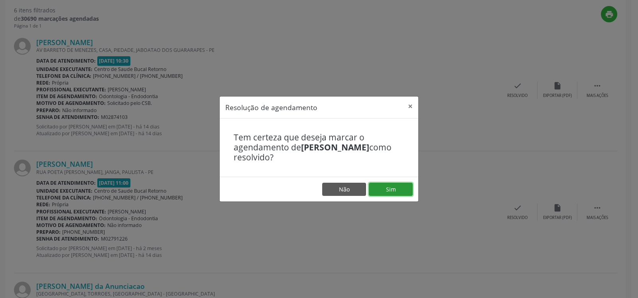
click at [385, 185] on button "Sim" at bounding box center [391, 190] width 44 height 14
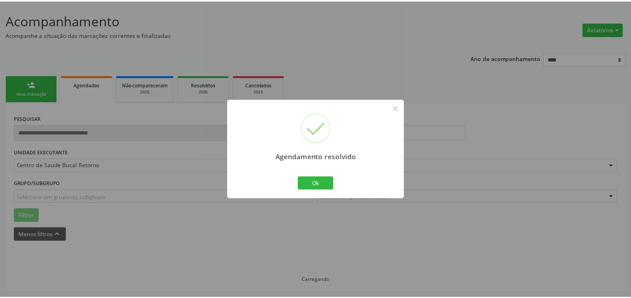
scroll to position [44, 0]
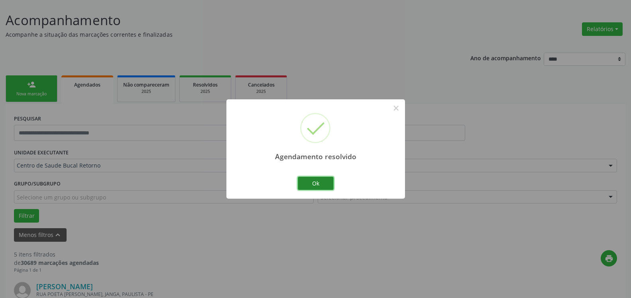
click at [321, 181] on button "Ok" at bounding box center [316, 184] width 36 height 14
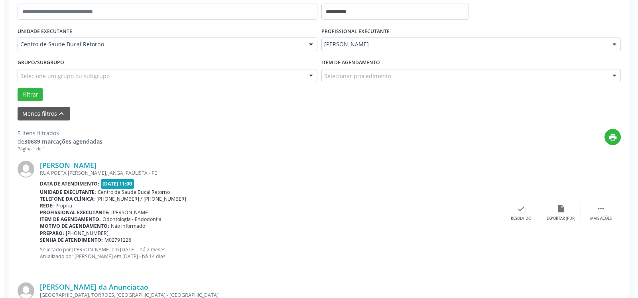
scroll to position [166, 0]
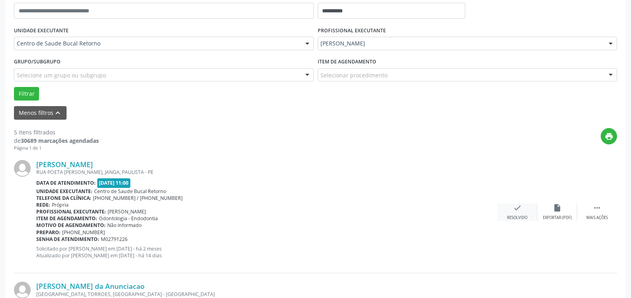
click at [520, 211] on icon "check" at bounding box center [517, 207] width 9 height 9
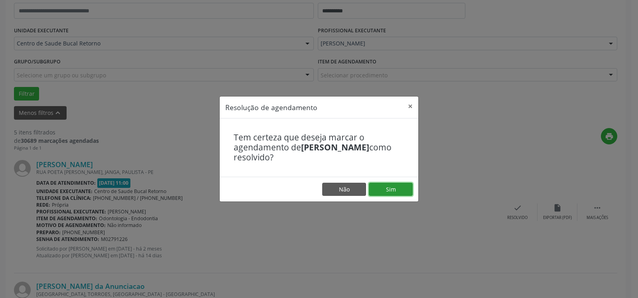
click at [408, 190] on button "Sim" at bounding box center [391, 190] width 44 height 14
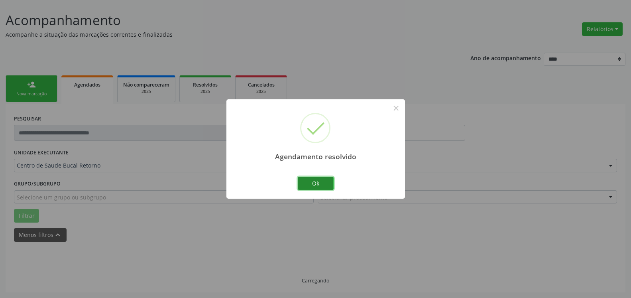
click at [318, 182] on button "Ok" at bounding box center [316, 184] width 36 height 14
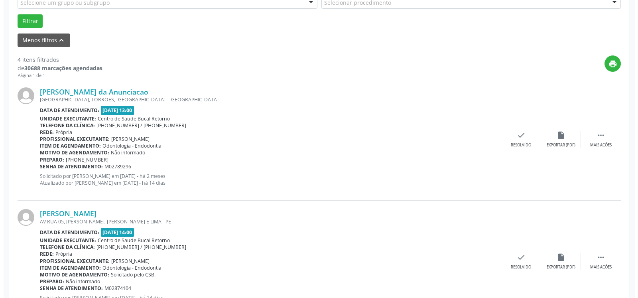
scroll to position [247, 0]
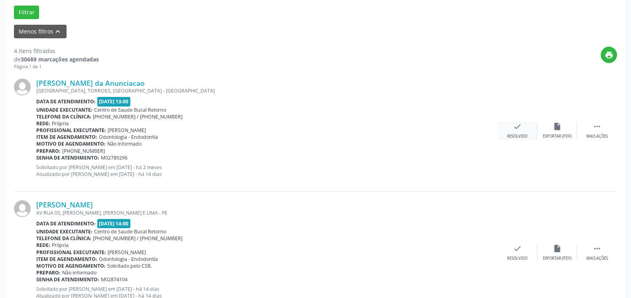
click at [514, 128] on icon "check" at bounding box center [517, 126] width 9 height 9
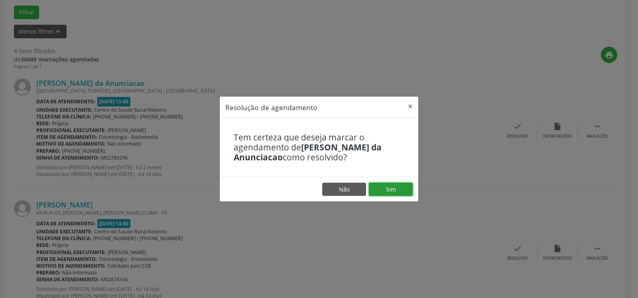
click at [406, 186] on button "Sim" at bounding box center [391, 190] width 44 height 14
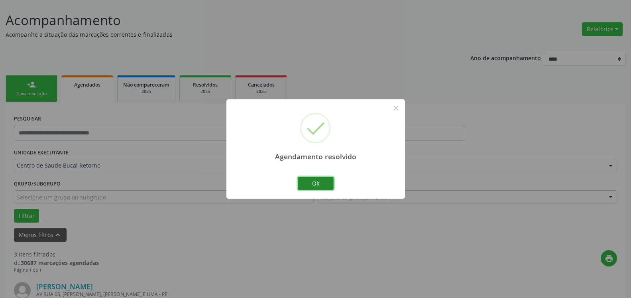
click at [313, 178] on button "Ok" at bounding box center [316, 184] width 36 height 14
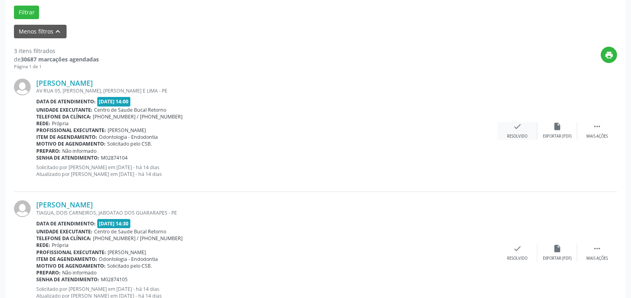
click at [523, 128] on div "check Resolvido" at bounding box center [518, 130] width 40 height 17
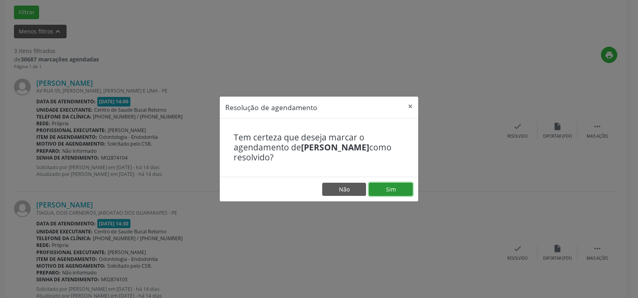
click at [392, 187] on button "Sim" at bounding box center [391, 190] width 44 height 14
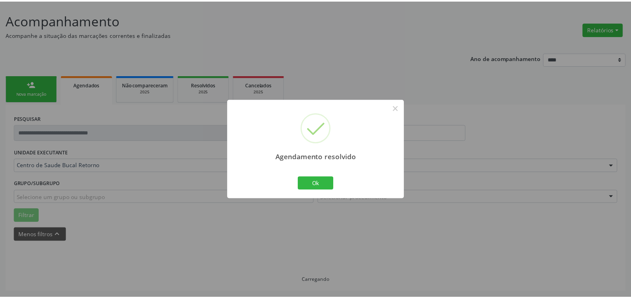
scroll to position [44, 0]
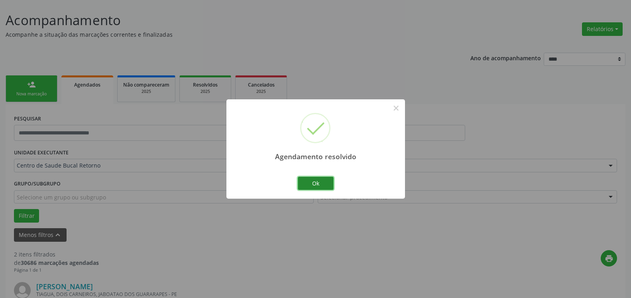
click at [313, 183] on button "Ok" at bounding box center [316, 184] width 36 height 14
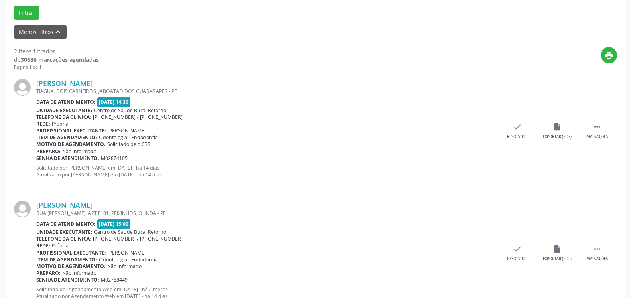
scroll to position [247, 0]
click at [599, 128] on icon "" at bounding box center [597, 126] width 9 height 9
click at [557, 131] on icon "alarm_off" at bounding box center [557, 126] width 9 height 9
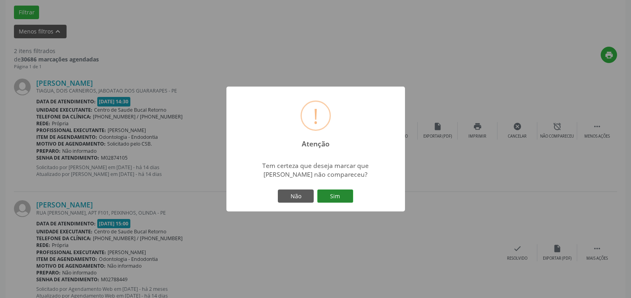
click at [343, 196] on button "Sim" at bounding box center [335, 196] width 36 height 14
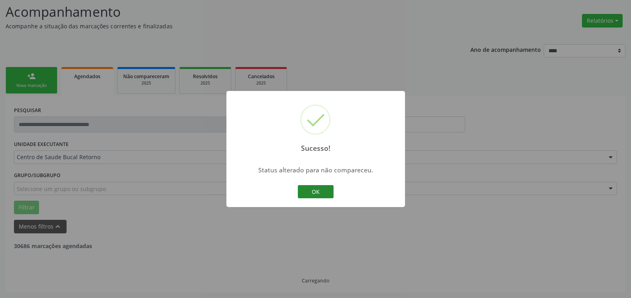
scroll to position [52, 0]
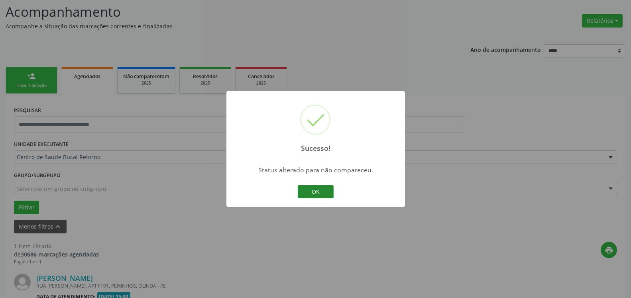
click at [320, 188] on button "OK" at bounding box center [316, 192] width 36 height 14
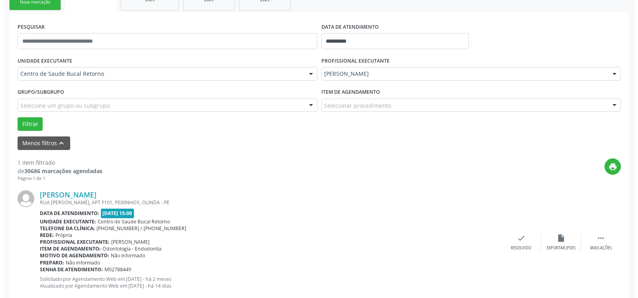
scroll to position [155, 0]
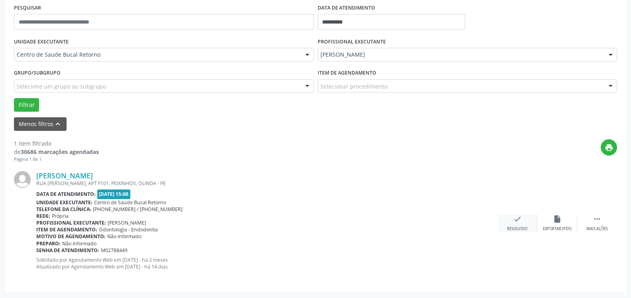
click at [517, 222] on icon "check" at bounding box center [517, 219] width 9 height 9
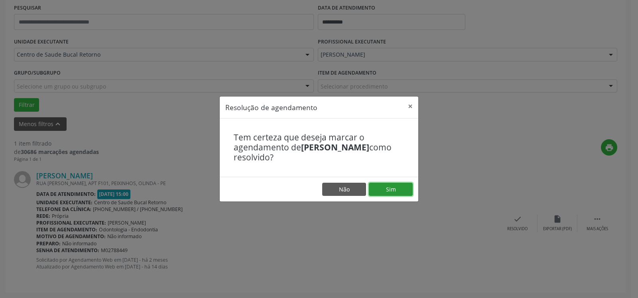
click at [392, 188] on button "Sim" at bounding box center [391, 190] width 44 height 14
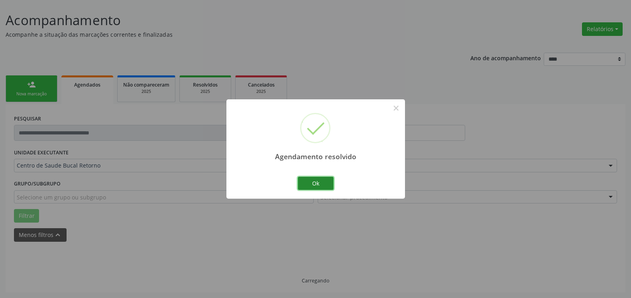
click at [327, 186] on button "Ok" at bounding box center [316, 184] width 36 height 14
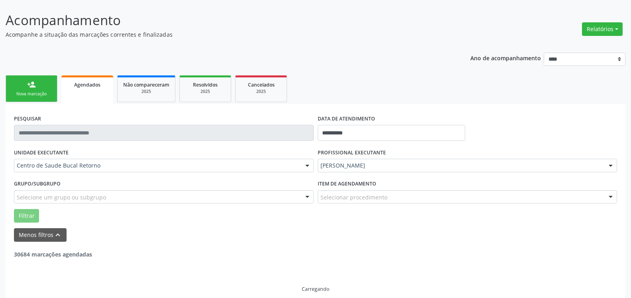
scroll to position [27, 0]
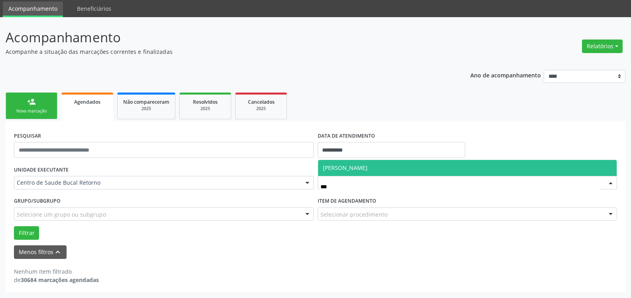
click at [368, 169] on span "[PERSON_NAME]" at bounding box center [345, 168] width 45 height 8
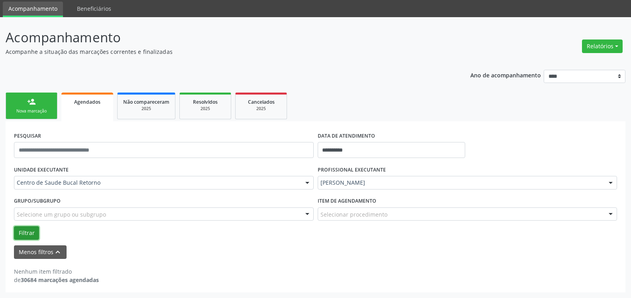
drag, startPoint x: 17, startPoint y: 234, endPoint x: 23, endPoint y: 228, distance: 9.0
click at [17, 234] on button "Filtrar" at bounding box center [26, 233] width 25 height 14
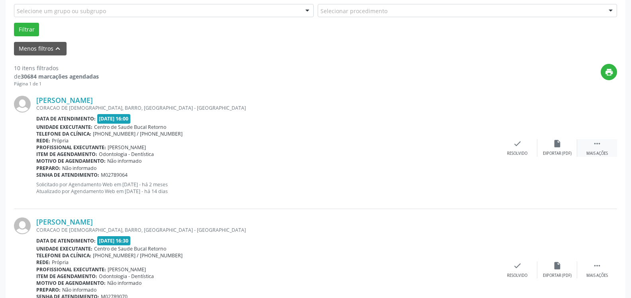
click at [599, 146] on icon "" at bounding box center [597, 143] width 9 height 9
click at [567, 148] on div "alarm_off Não compareceu" at bounding box center [557, 147] width 40 height 17
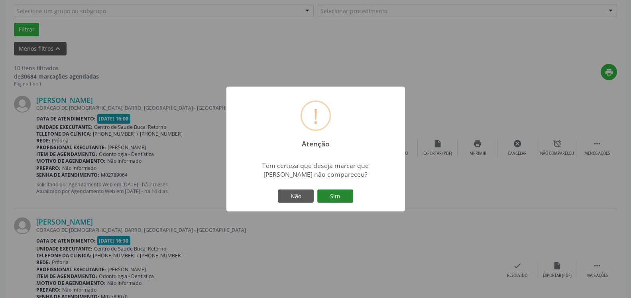
click at [345, 194] on button "Sim" at bounding box center [335, 196] width 36 height 14
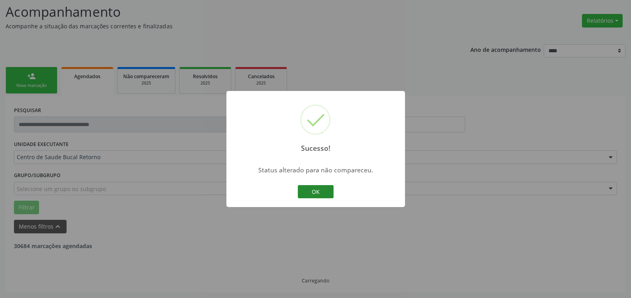
scroll to position [52, 0]
click at [323, 192] on button "OK" at bounding box center [316, 192] width 36 height 14
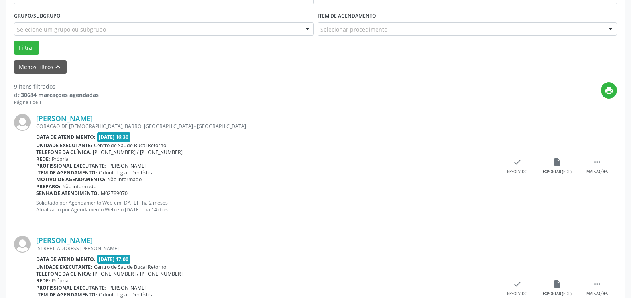
scroll to position [215, 0]
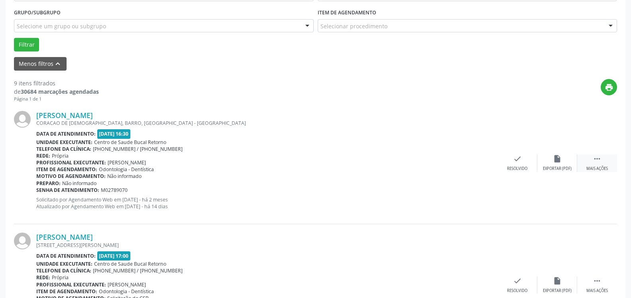
click at [593, 162] on icon "" at bounding box center [597, 158] width 9 height 9
click at [559, 166] on div "Não compareceu" at bounding box center [557, 169] width 34 height 6
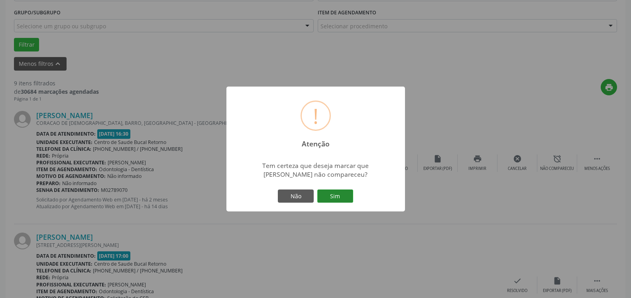
click at [336, 200] on button "Sim" at bounding box center [335, 196] width 36 height 14
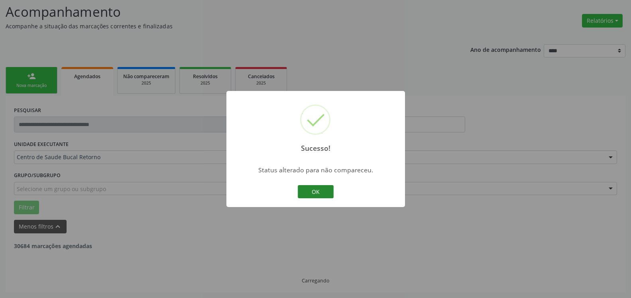
scroll to position [52, 0]
click at [305, 193] on button "OK" at bounding box center [316, 192] width 36 height 14
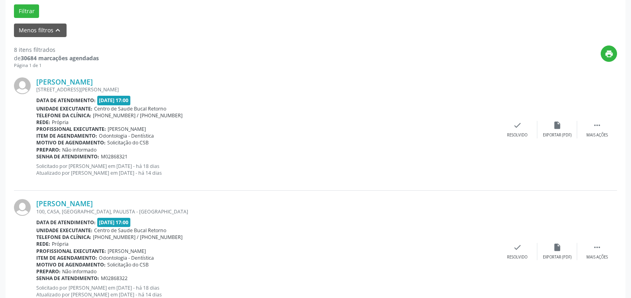
scroll to position [256, 0]
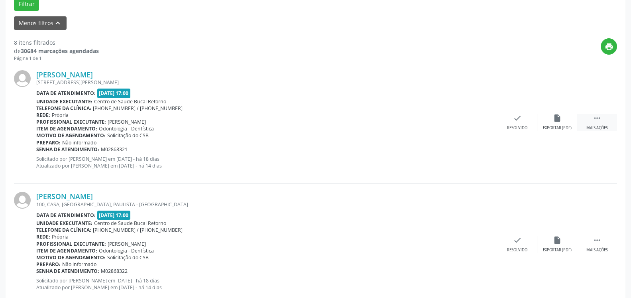
click at [602, 117] on div " Mais ações" at bounding box center [597, 122] width 40 height 17
click at [555, 122] on icon "alarm_off" at bounding box center [557, 118] width 9 height 9
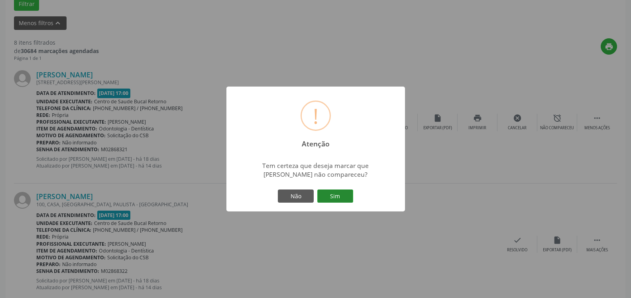
click at [331, 200] on button "Sim" at bounding box center [335, 196] width 36 height 14
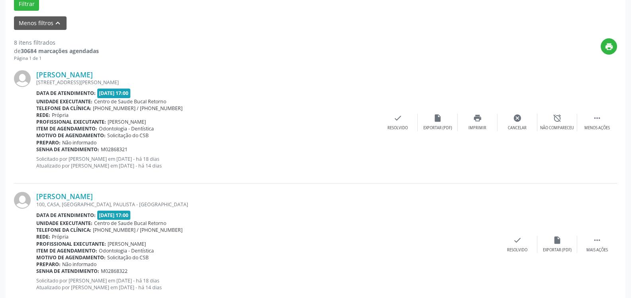
scroll to position [52, 0]
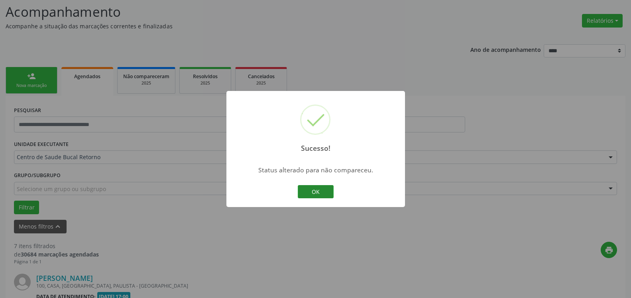
click at [313, 193] on button "OK" at bounding box center [316, 192] width 36 height 14
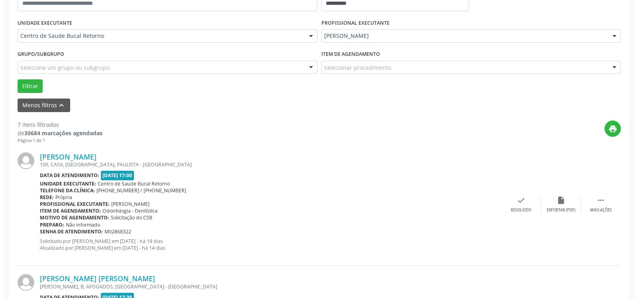
scroll to position [174, 0]
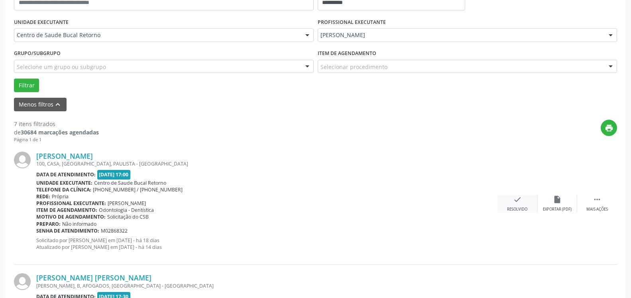
click at [519, 208] on div "Resolvido" at bounding box center [517, 210] width 20 height 6
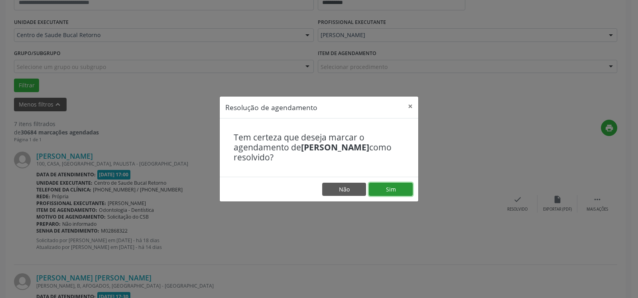
click at [394, 189] on button "Sim" at bounding box center [391, 190] width 44 height 14
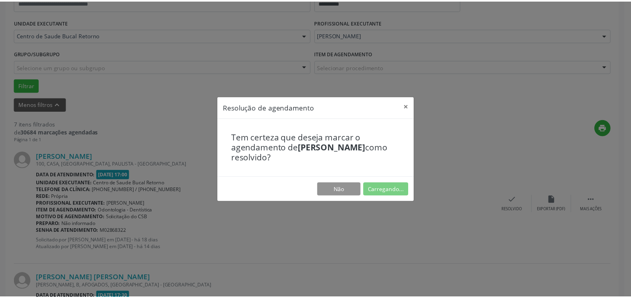
scroll to position [44, 0]
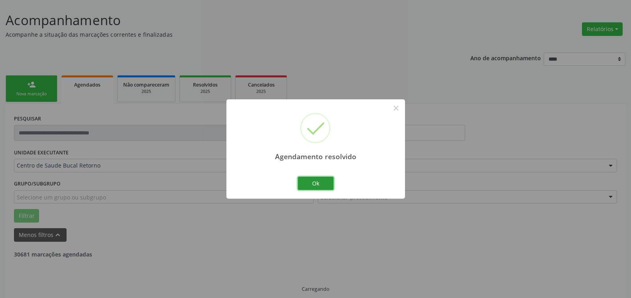
click at [324, 182] on button "Ok" at bounding box center [316, 184] width 36 height 14
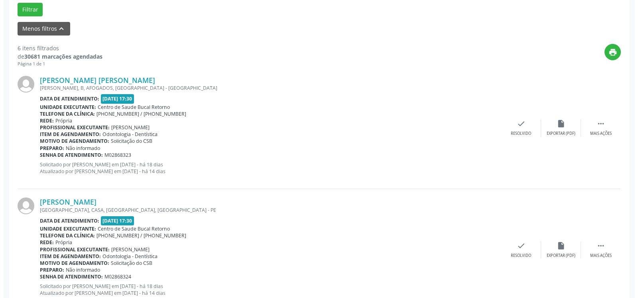
scroll to position [256, 0]
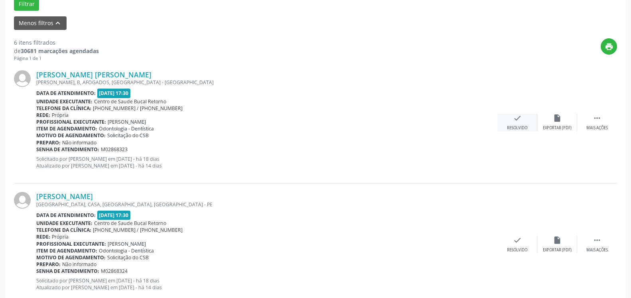
click at [516, 118] on icon "check" at bounding box center [517, 118] width 9 height 9
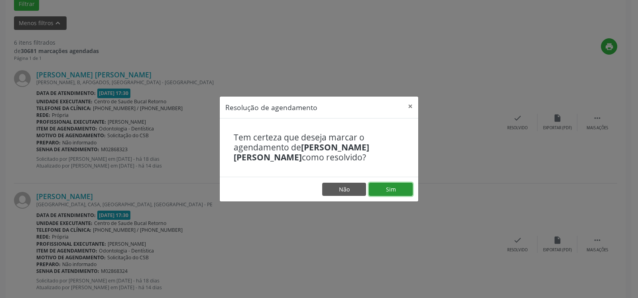
click at [388, 187] on button "Sim" at bounding box center [391, 190] width 44 height 14
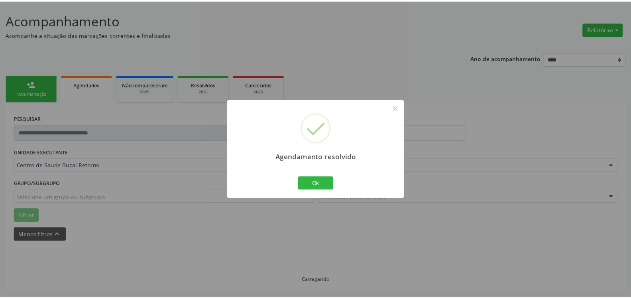
scroll to position [44, 0]
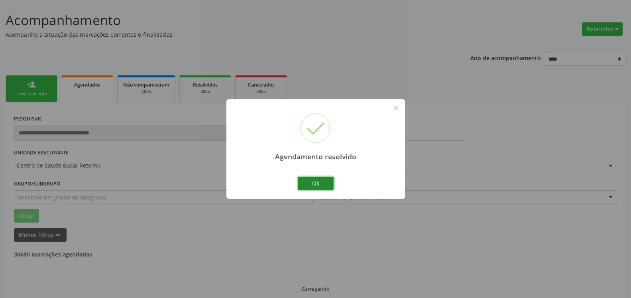
click at [313, 179] on button "Ok" at bounding box center [316, 184] width 36 height 14
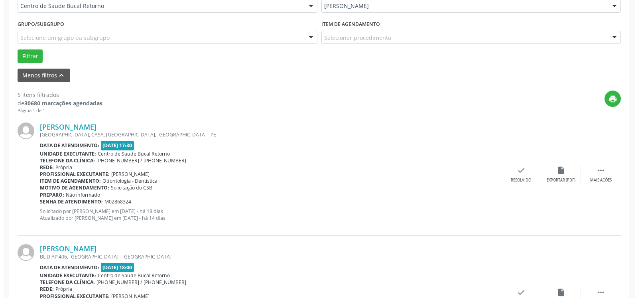
scroll to position [207, 0]
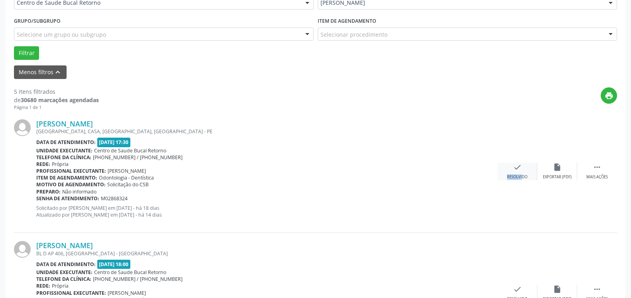
click at [517, 173] on div "check Resolvido" at bounding box center [518, 171] width 40 height 17
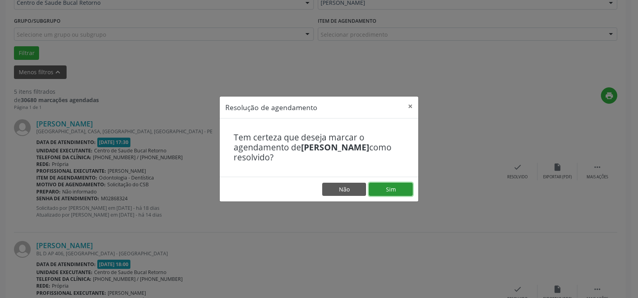
click at [378, 188] on button "Sim" at bounding box center [391, 190] width 44 height 14
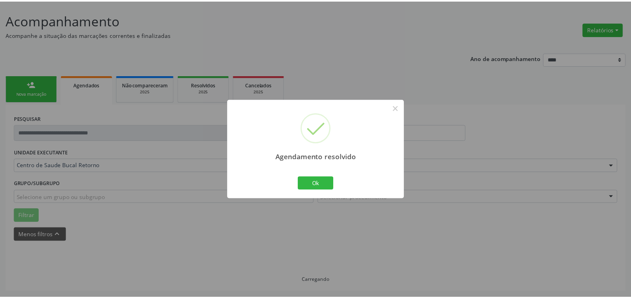
scroll to position [44, 0]
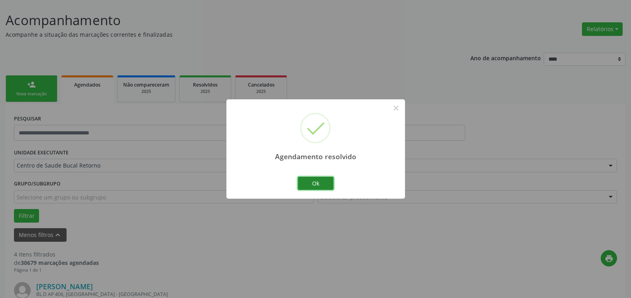
click at [314, 181] on button "Ok" at bounding box center [316, 184] width 36 height 14
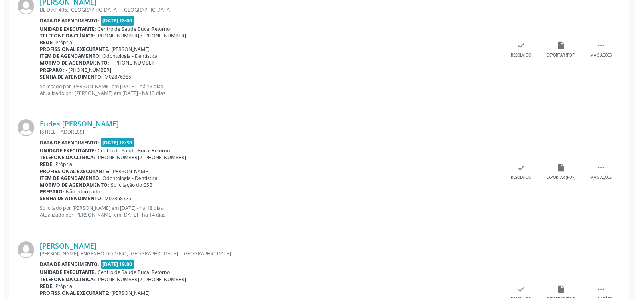
scroll to position [329, 0]
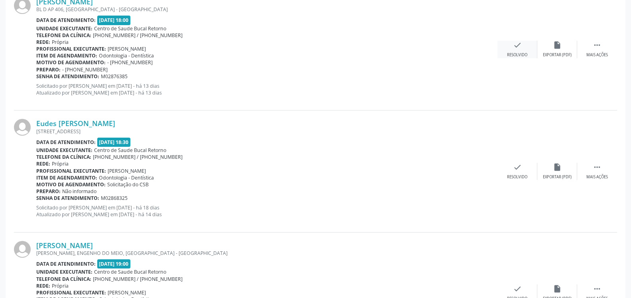
click at [522, 47] on div "check Resolvido" at bounding box center [518, 49] width 40 height 17
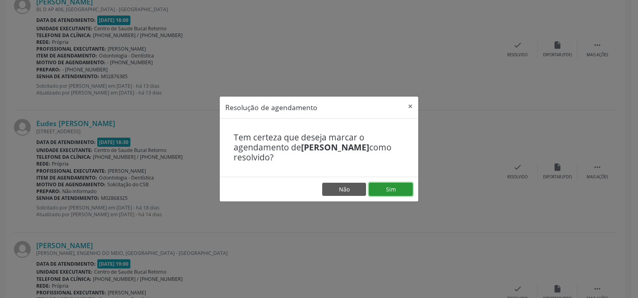
click at [390, 183] on button "Sim" at bounding box center [391, 190] width 44 height 14
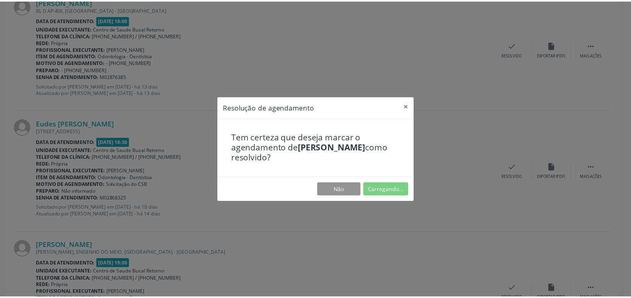
scroll to position [44, 0]
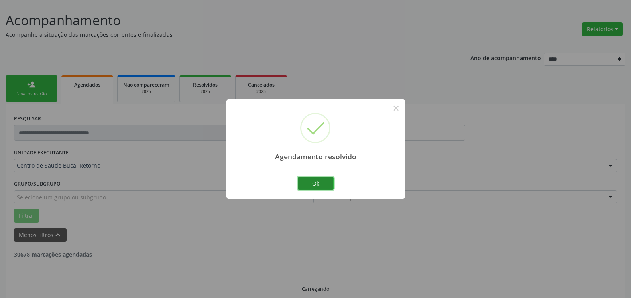
click at [311, 185] on button "Ok" at bounding box center [316, 184] width 36 height 14
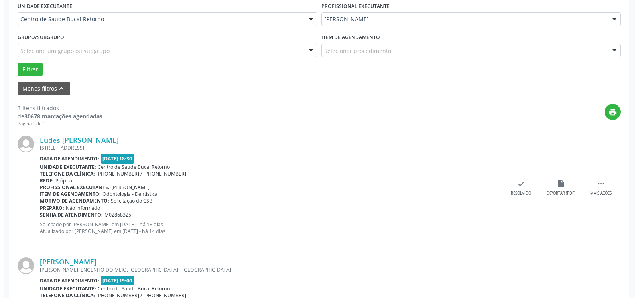
scroll to position [247, 0]
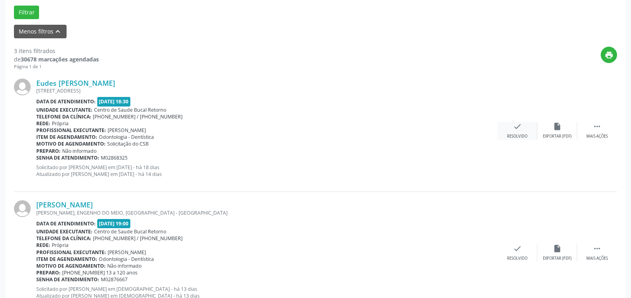
click at [517, 131] on icon "check" at bounding box center [517, 126] width 9 height 9
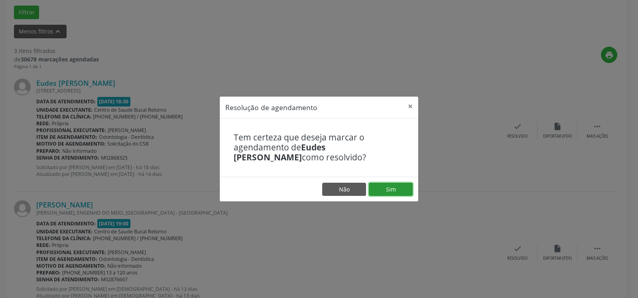
click at [400, 191] on button "Sim" at bounding box center [391, 190] width 44 height 14
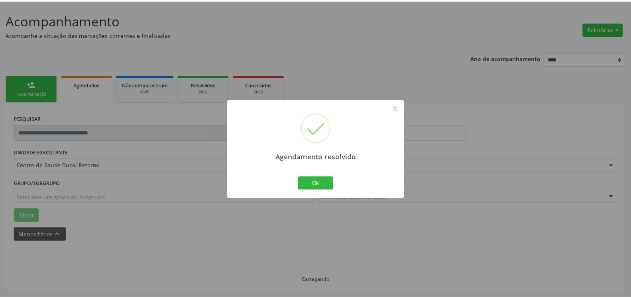
scroll to position [44, 0]
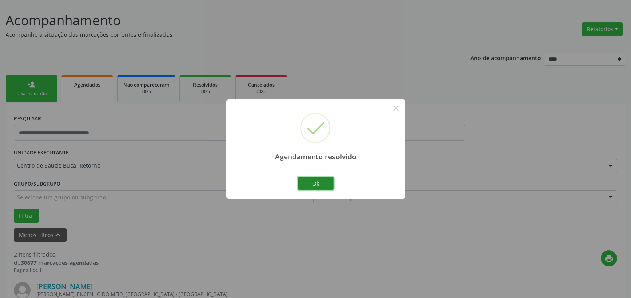
click at [325, 183] on button "Ok" at bounding box center [316, 184] width 36 height 14
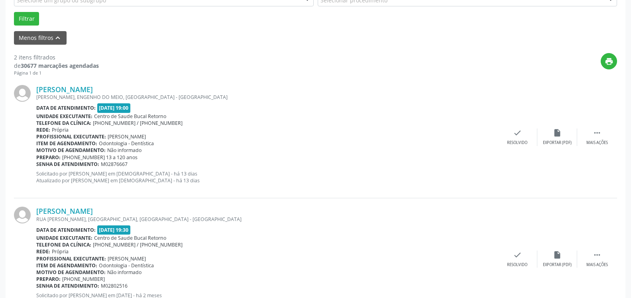
scroll to position [277, 0]
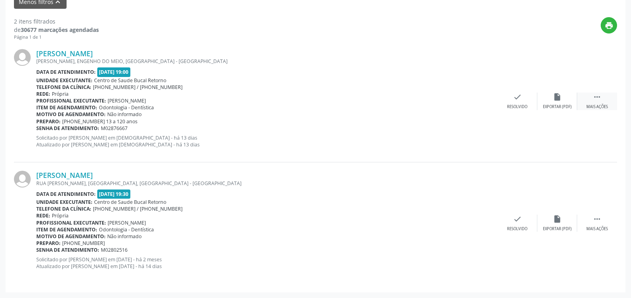
click at [595, 97] on icon "" at bounding box center [597, 97] width 9 height 9
click at [566, 104] on div "Não compareceu" at bounding box center [557, 107] width 34 height 6
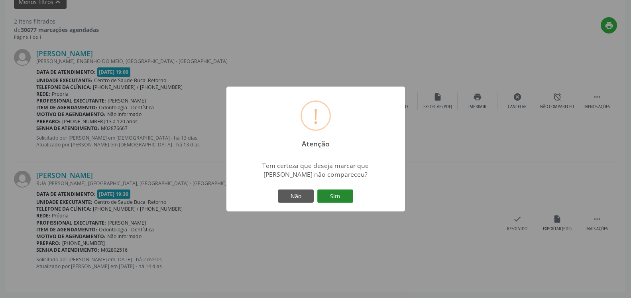
click at [341, 193] on button "Sim" at bounding box center [335, 196] width 36 height 14
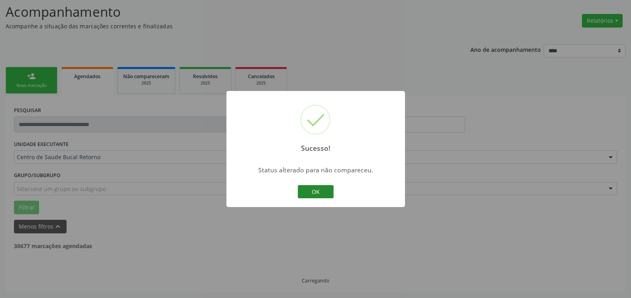
scroll to position [52, 0]
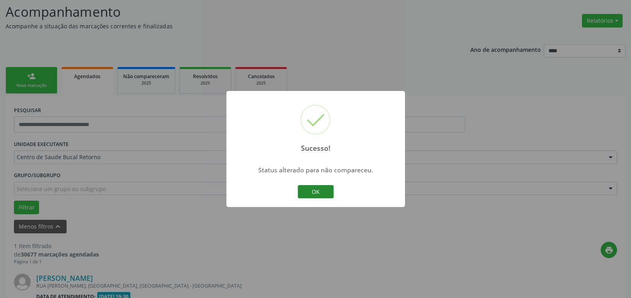
click at [303, 191] on button "OK" at bounding box center [316, 192] width 36 height 14
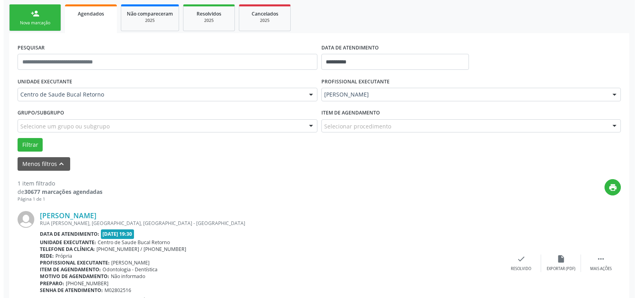
scroll to position [155, 0]
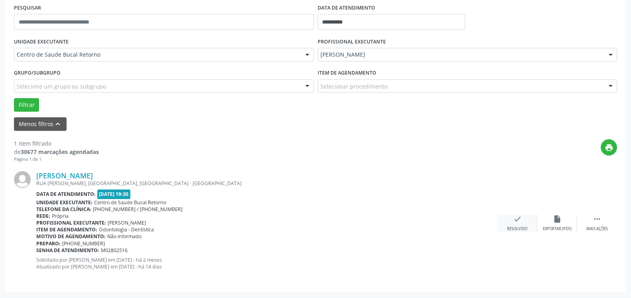
click at [515, 222] on icon "check" at bounding box center [517, 219] width 9 height 9
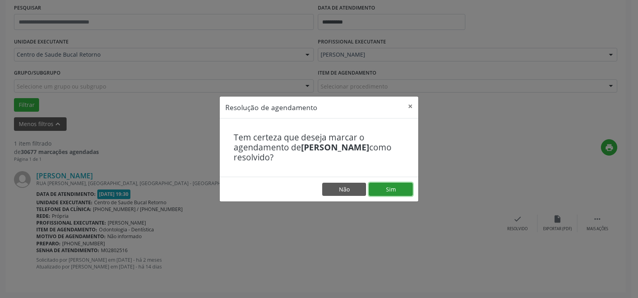
click at [404, 187] on button "Sim" at bounding box center [391, 190] width 44 height 14
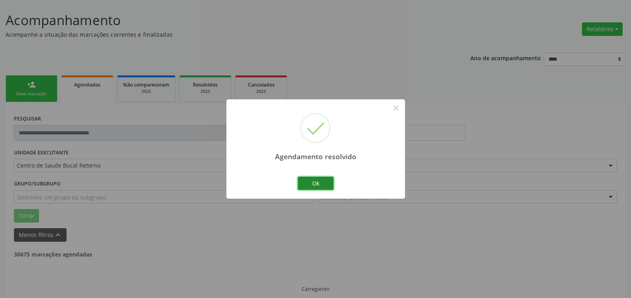
click at [326, 182] on button "Ok" at bounding box center [316, 184] width 36 height 14
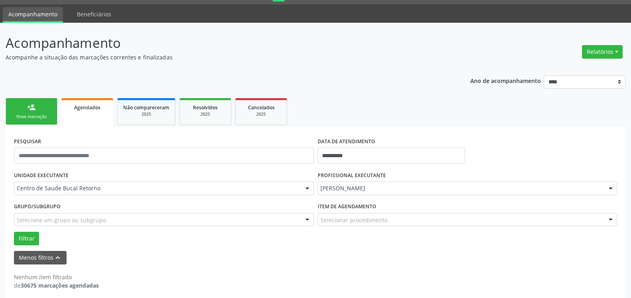
scroll to position [27, 0]
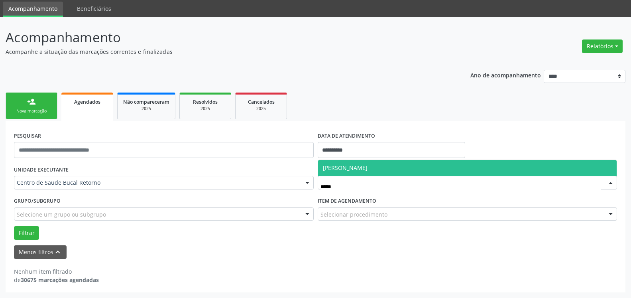
click at [434, 164] on span "[PERSON_NAME]" at bounding box center [467, 168] width 299 height 16
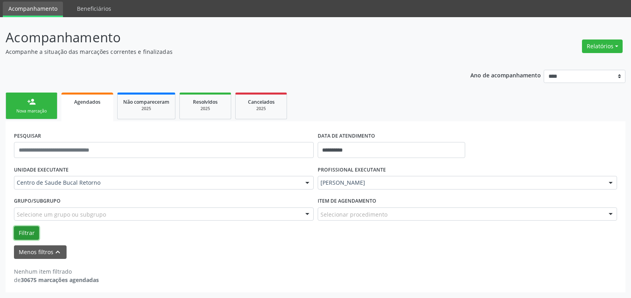
click at [24, 233] on button "Filtrar" at bounding box center [26, 233] width 25 height 14
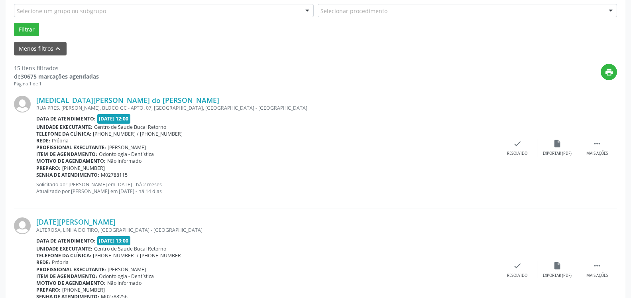
scroll to position [0, 0]
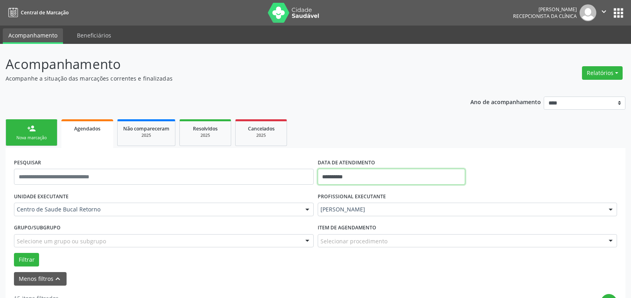
click at [361, 173] on input "**********" at bounding box center [392, 177] width 148 height 16
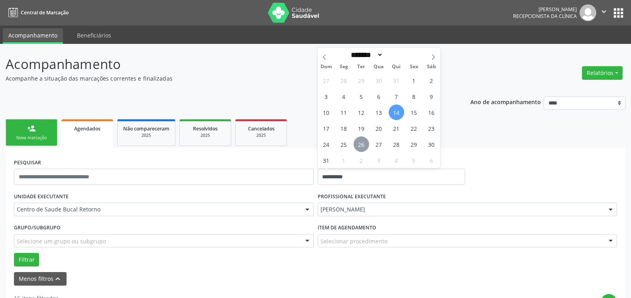
click at [358, 142] on span "26" at bounding box center [362, 144] width 16 height 16
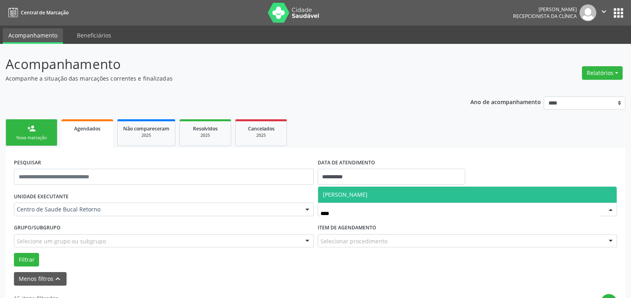
type input "*****"
click at [408, 190] on span "[PERSON_NAME]" at bounding box center [467, 195] width 299 height 16
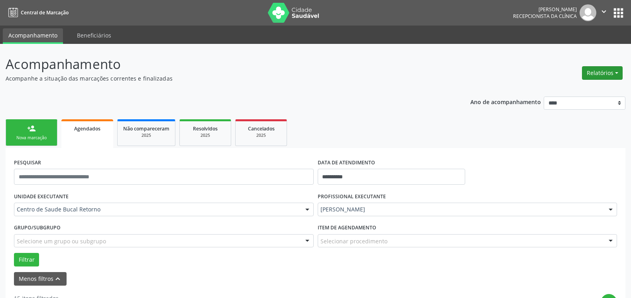
click at [607, 77] on button "Relatórios" at bounding box center [602, 73] width 41 height 14
click at [577, 91] on link "Agendamentos" at bounding box center [580, 90] width 86 height 11
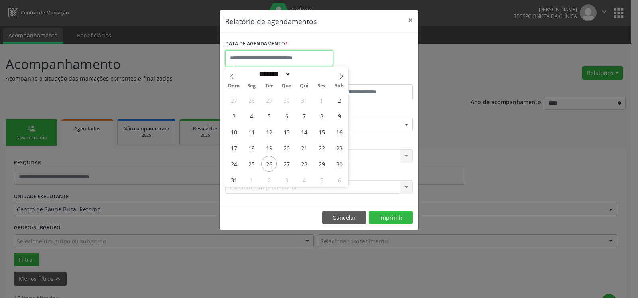
click at [254, 56] on input "text" at bounding box center [279, 58] width 108 height 16
click at [271, 161] on span "26" at bounding box center [269, 164] width 16 height 16
type input "**********"
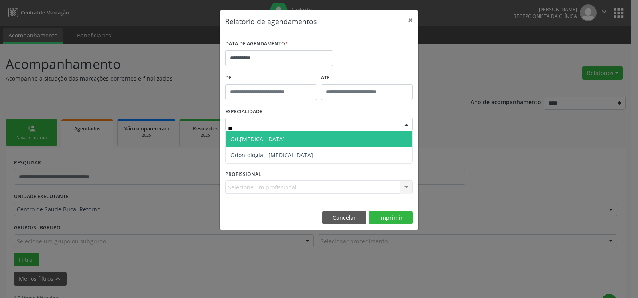
type input "***"
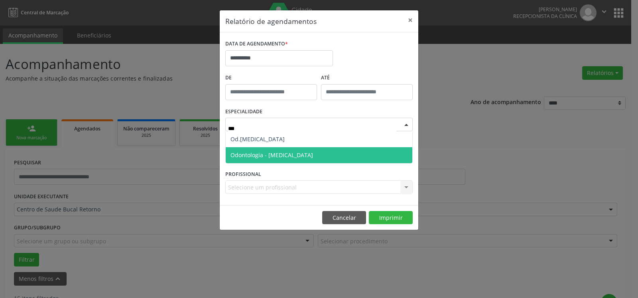
click at [282, 156] on span "Odontologia - [MEDICAL_DATA]" at bounding box center [271, 155] width 83 height 8
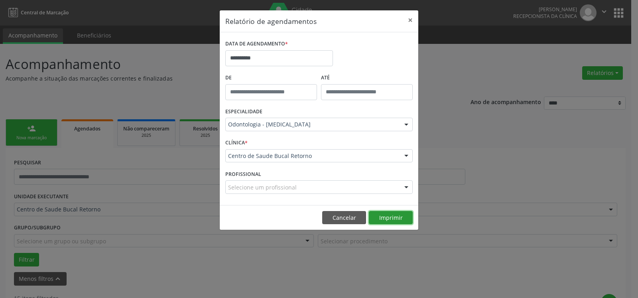
click at [397, 217] on button "Imprimir" at bounding box center [391, 218] width 44 height 14
click at [411, 17] on button "×" at bounding box center [410, 20] width 16 height 20
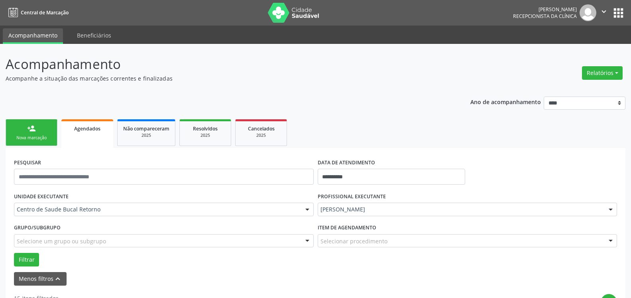
click at [139, 187] on div "PESQUISAR" at bounding box center [164, 173] width 304 height 34
click at [136, 179] on input "text" at bounding box center [164, 177] width 300 height 16
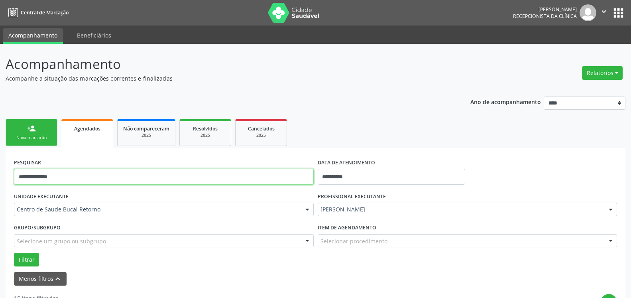
type input "**********"
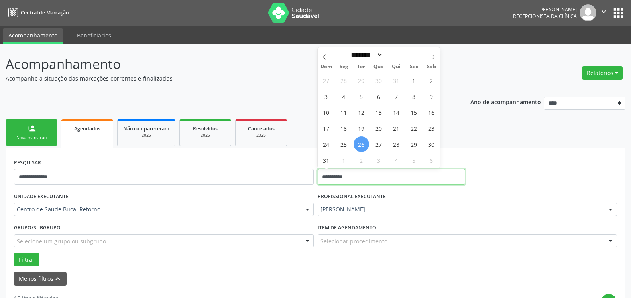
drag, startPoint x: 356, startPoint y: 176, endPoint x: 315, endPoint y: 181, distance: 42.1
click at [318, 181] on input "**********" at bounding box center [392, 177] width 148 height 16
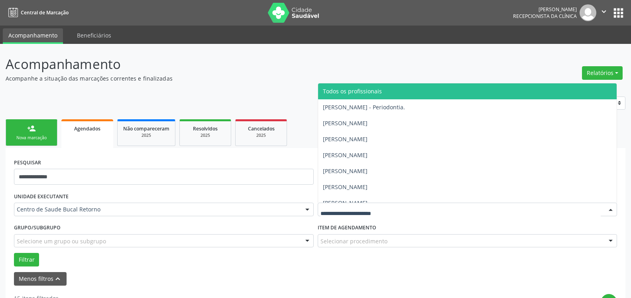
click at [360, 95] on span "Todos os profissionais" at bounding box center [467, 91] width 299 height 16
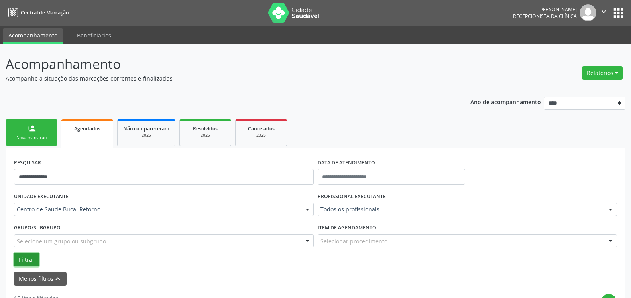
click at [31, 258] on button "Filtrar" at bounding box center [26, 260] width 25 height 14
click at [26, 257] on button "Filtrar" at bounding box center [26, 260] width 25 height 14
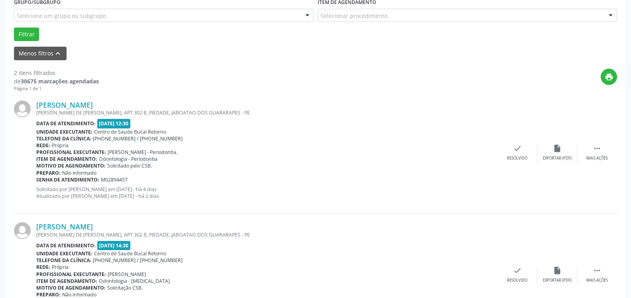
scroll to position [244, 0]
